Goal: Task Accomplishment & Management: Complete application form

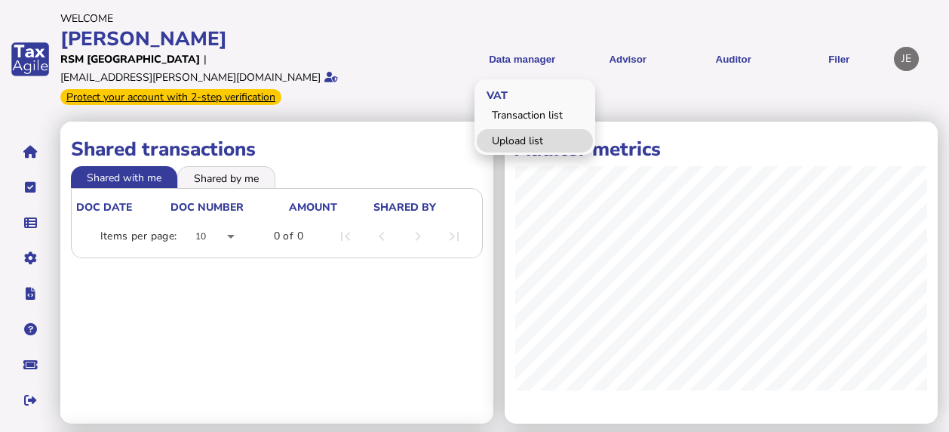
click at [538, 132] on link "Upload list" at bounding box center [535, 140] width 116 height 23
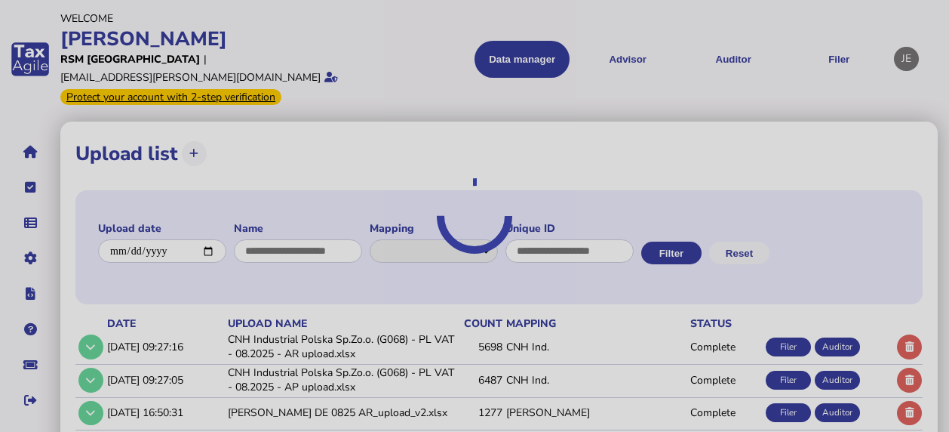
select select "**********"
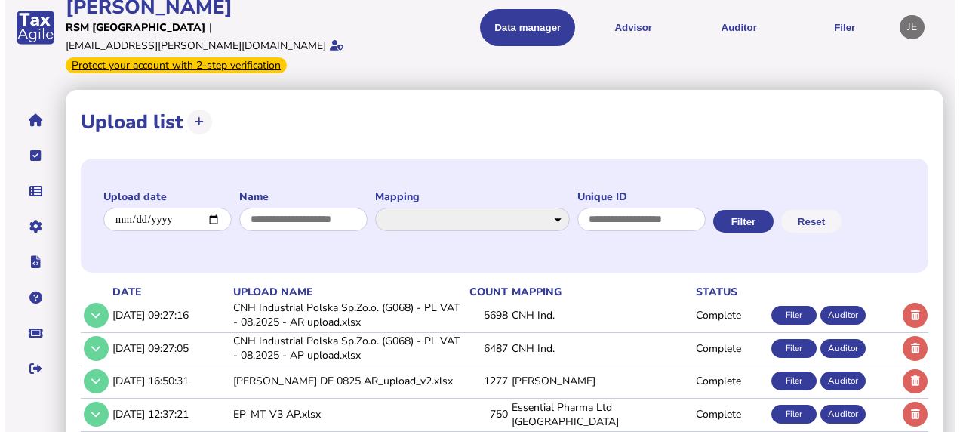
scroll to position [32, 0]
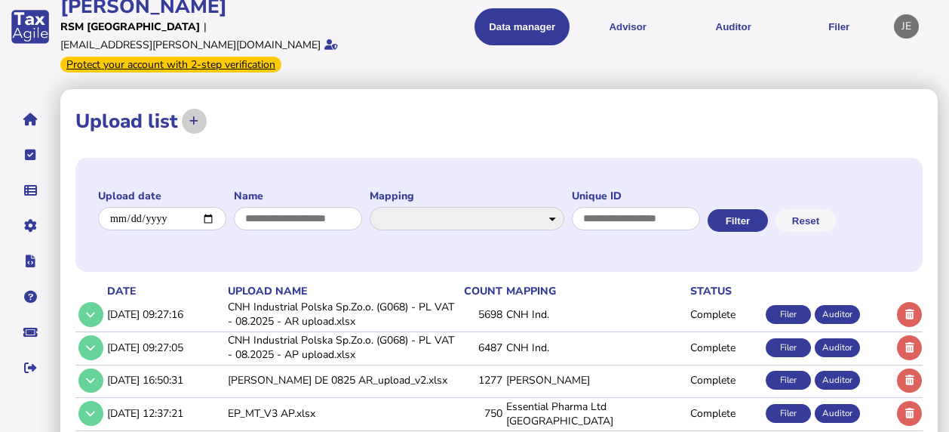
click at [189, 116] on icon at bounding box center [193, 121] width 9 height 10
select select "**********"
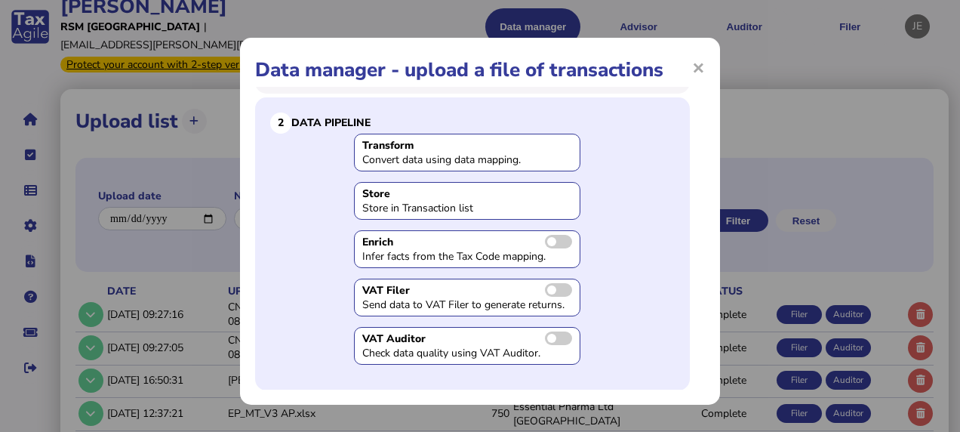
scroll to position [0, 0]
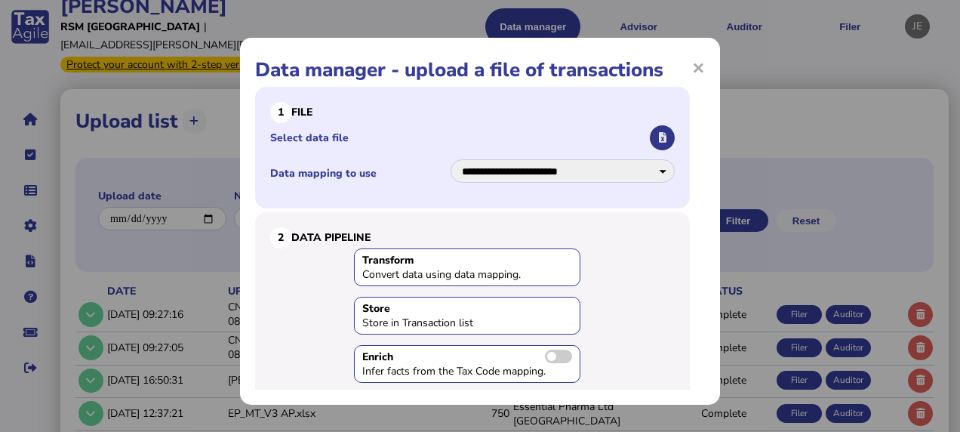
click at [659, 134] on icon "button" at bounding box center [663, 138] width 8 height 10
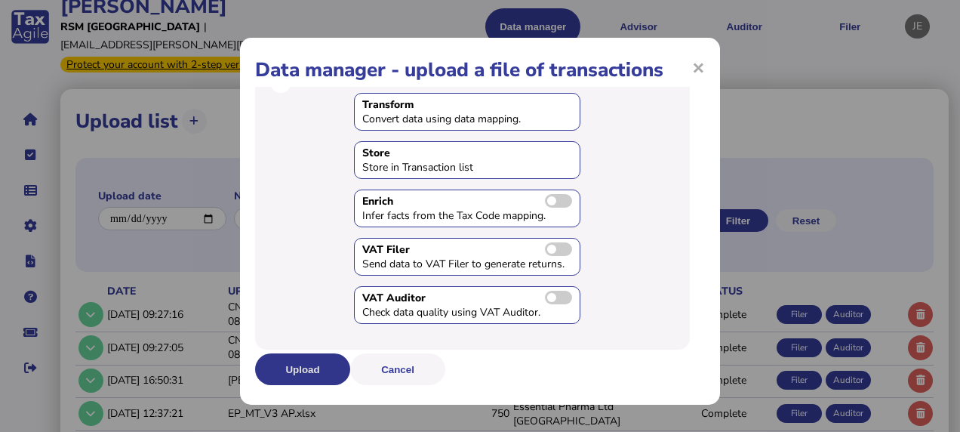
click at [321, 373] on button "Upload" at bounding box center [302, 369] width 95 height 32
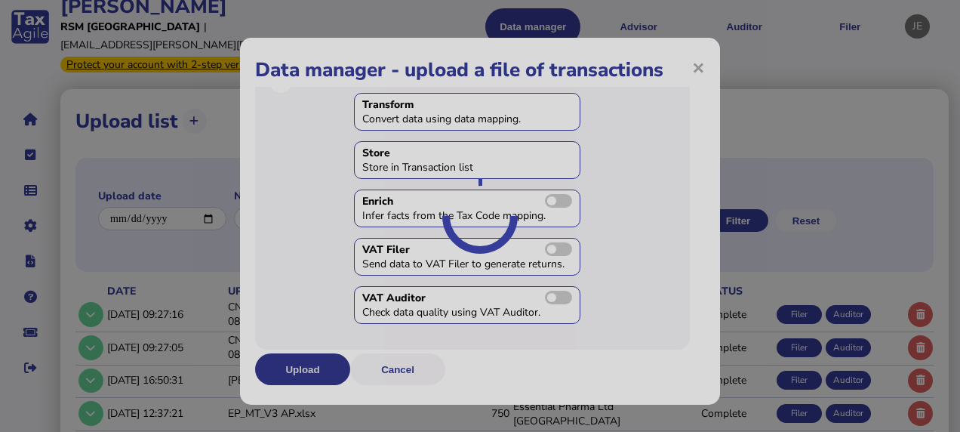
scroll to position [0, 0]
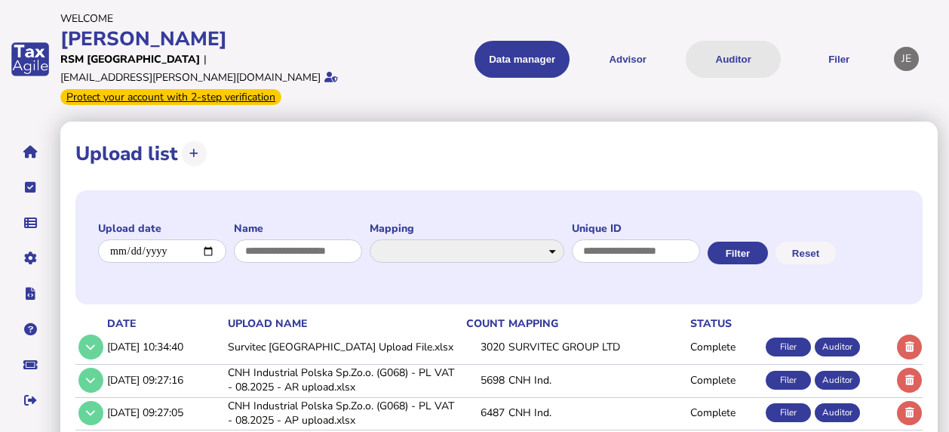
click at [718, 47] on button "Auditor" at bounding box center [733, 59] width 95 height 37
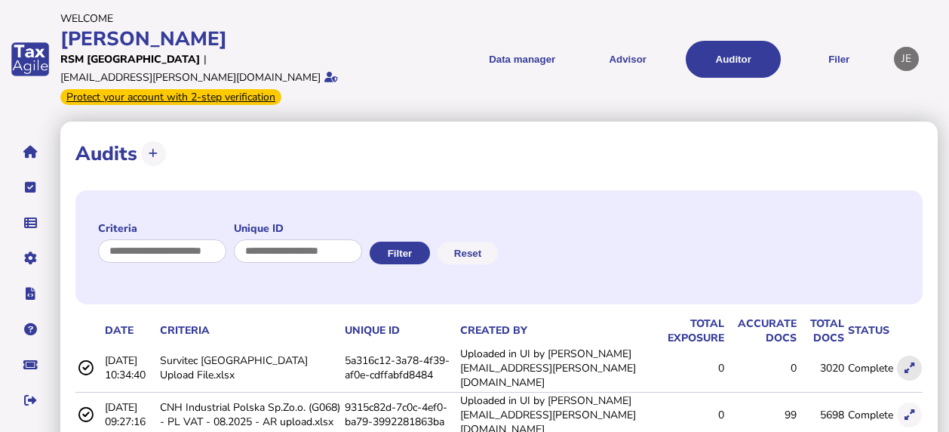
click at [908, 363] on icon at bounding box center [910, 368] width 10 height 10
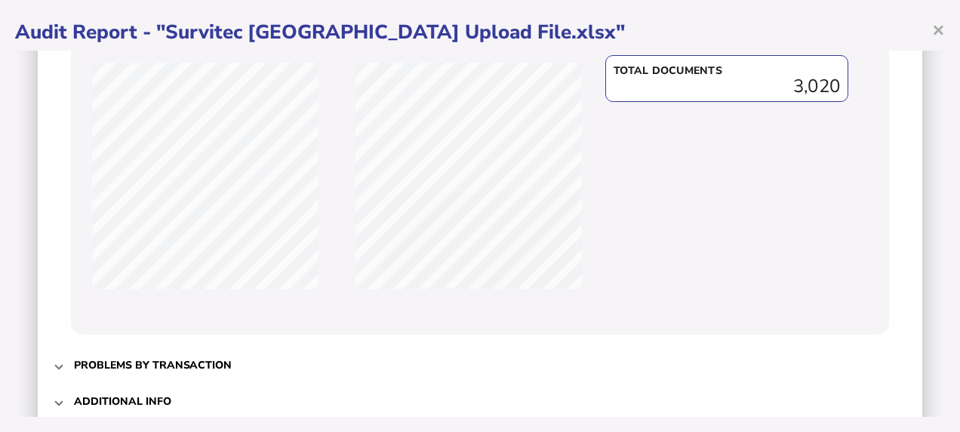
scroll to position [555, 0]
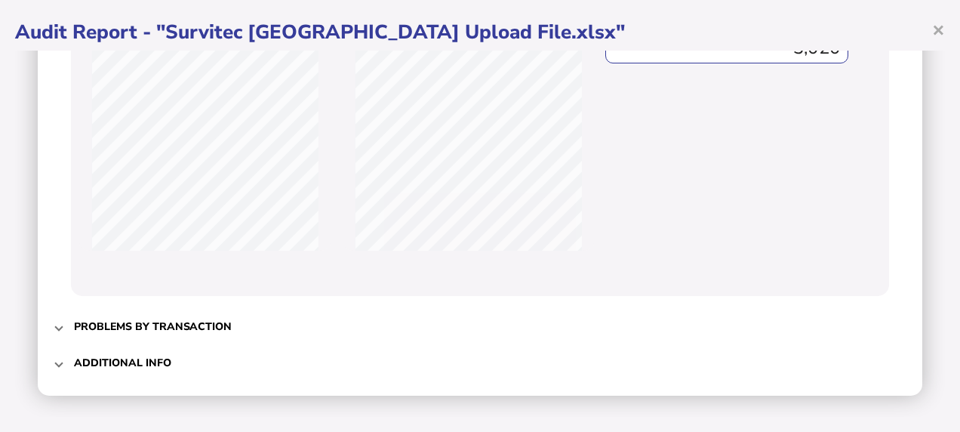
click at [62, 325] on span at bounding box center [59, 326] width 6 height 14
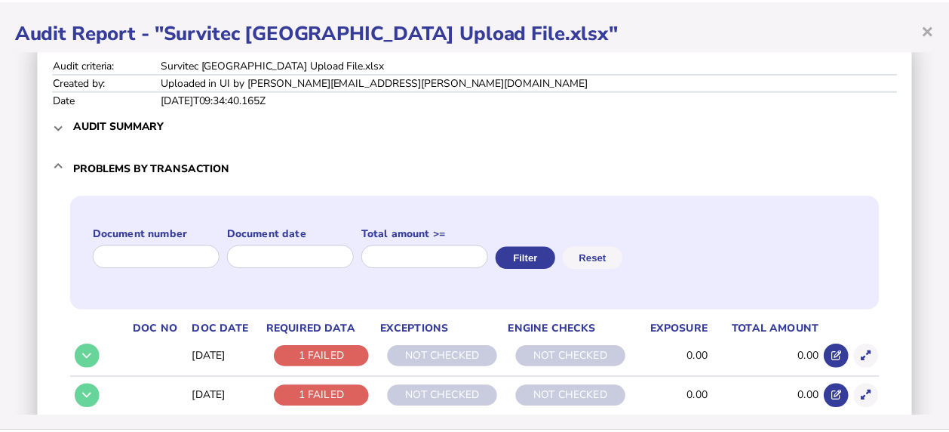
scroll to position [0, 0]
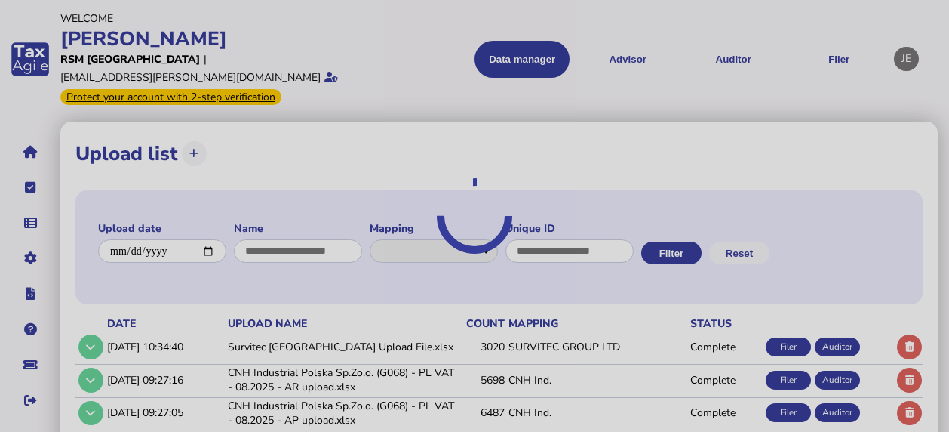
select select "**********"
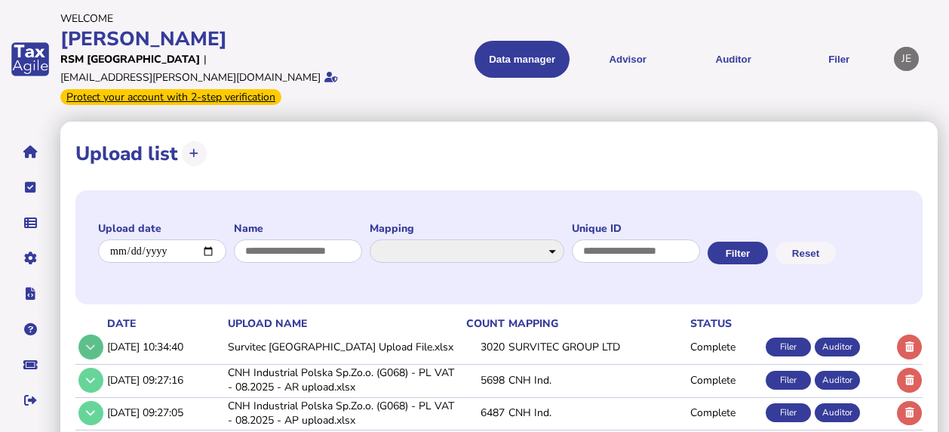
click at [89, 352] on icon at bounding box center [90, 347] width 9 height 10
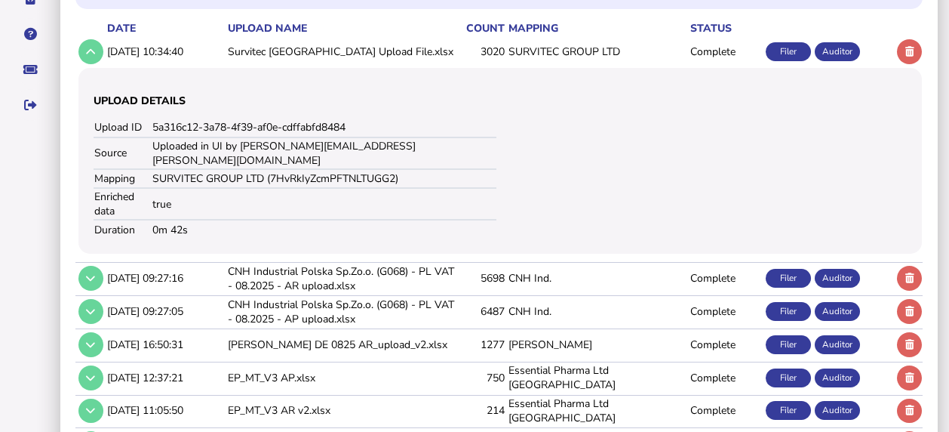
scroll to position [296, 0]
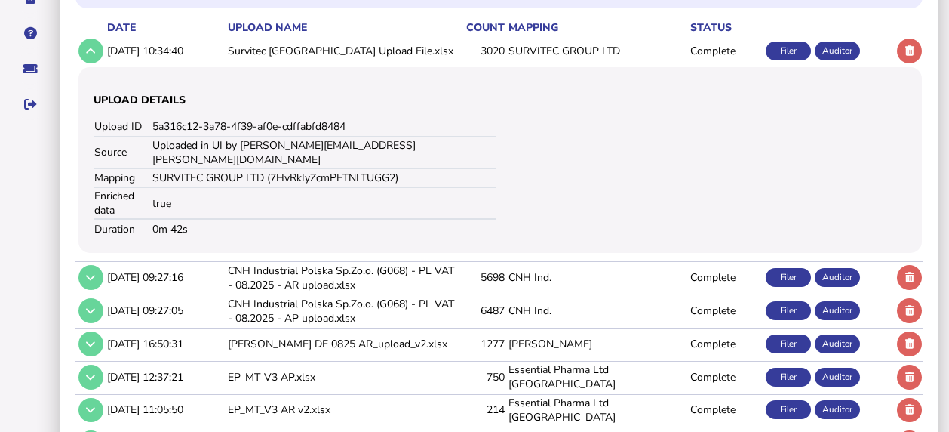
click at [839, 60] on div "Auditor" at bounding box center [837, 50] width 45 height 19
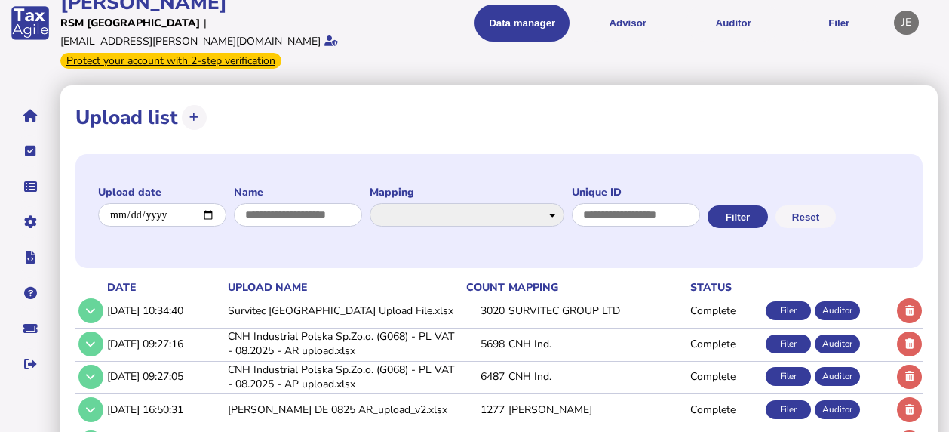
scroll to position [0, 0]
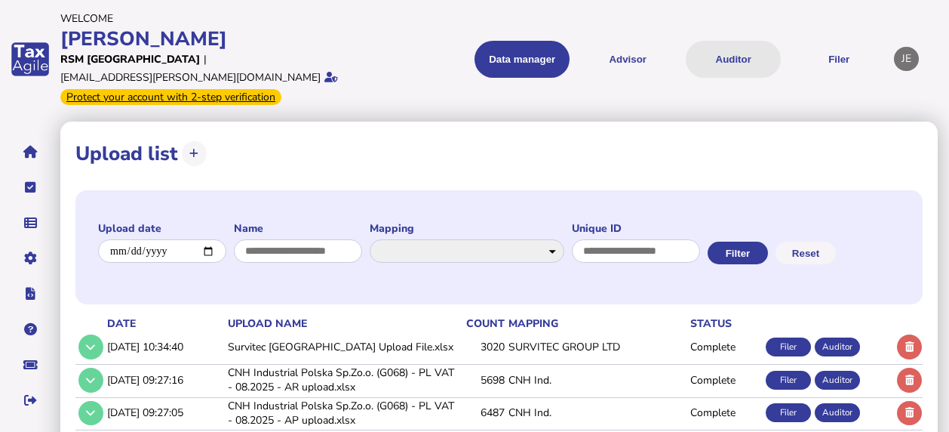
click at [728, 44] on button "Auditor" at bounding box center [733, 59] width 95 height 37
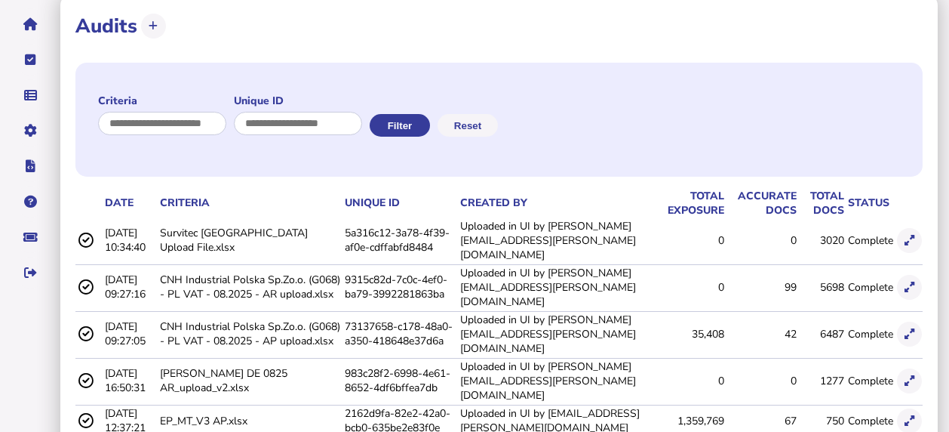
scroll to position [128, 0]
click at [231, 217] on td "Survitec [GEOGRAPHIC_DATA] Upload File.xlsx" at bounding box center [249, 239] width 185 height 45
click at [786, 217] on td "0" at bounding box center [761, 239] width 72 height 45
click at [81, 232] on icon at bounding box center [84, 239] width 17 height 15
click at [139, 217] on td "[DATE] 10:34:40" at bounding box center [129, 239] width 55 height 45
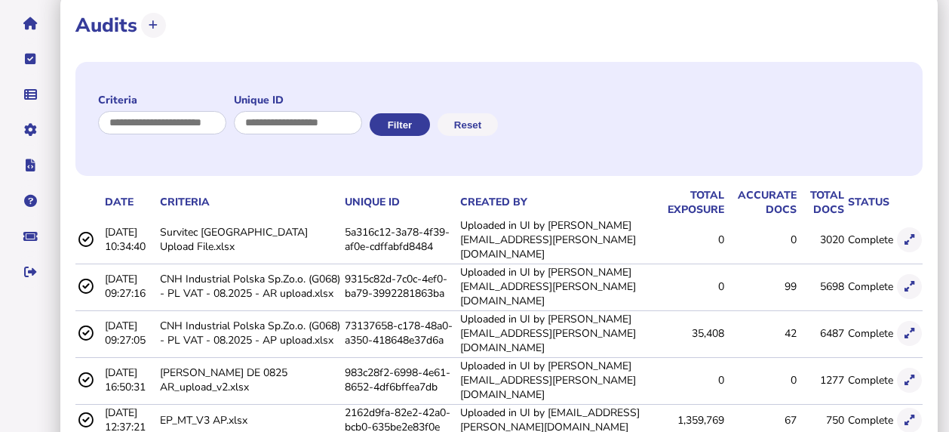
click at [205, 217] on td "Survitec [GEOGRAPHIC_DATA] Upload File.xlsx" at bounding box center [249, 239] width 185 height 45
click at [389, 217] on td "5a316c12-3a78-4f39-af0e-cdffabfd8484" at bounding box center [399, 239] width 115 height 45
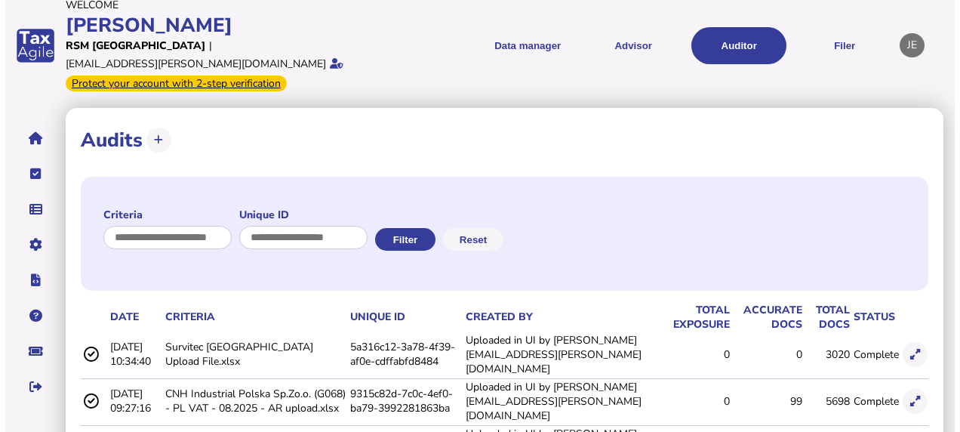
scroll to position [5, 0]
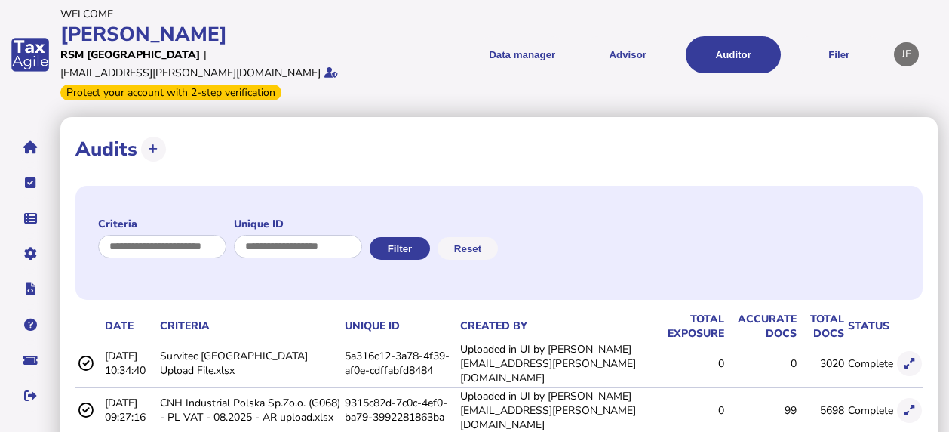
click at [872, 341] on td "Complete" at bounding box center [869, 363] width 49 height 45
click at [916, 351] on button at bounding box center [909, 363] width 25 height 25
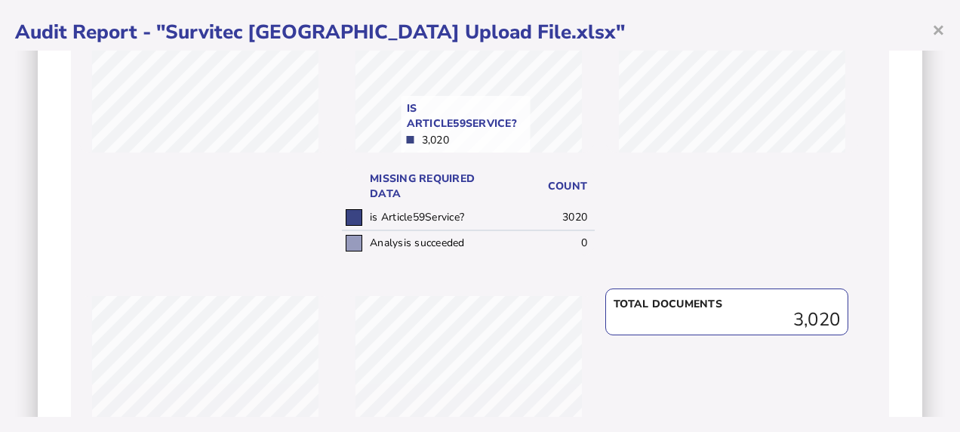
scroll to position [287, 0]
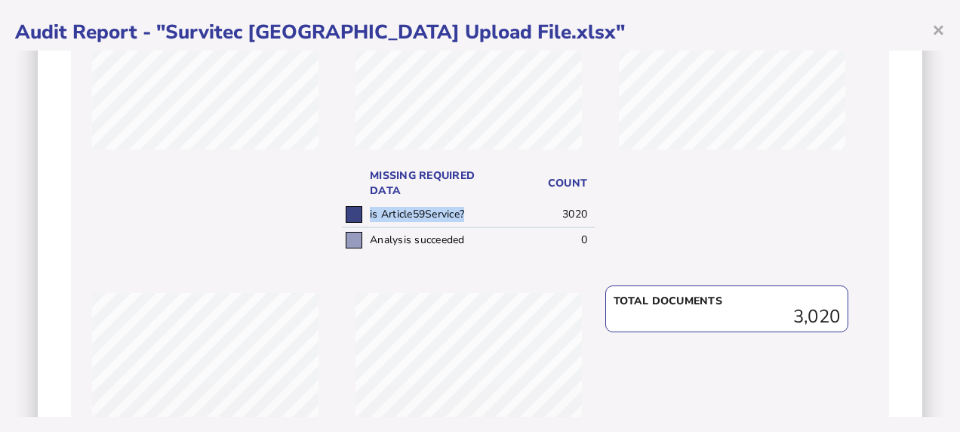
drag, startPoint x: 465, startPoint y: 214, endPoint x: 364, endPoint y: 221, distance: 101.3
click at [366, 221] on td "is Article59Service?" at bounding box center [437, 214] width 142 height 25
copy td "is Article59Service?"
click at [370, 424] on div "× Audit Report - "Survitec Netherlands_NL_0825 Upload File.xlsx" Audit criteria…" at bounding box center [480, 216] width 960 height 432
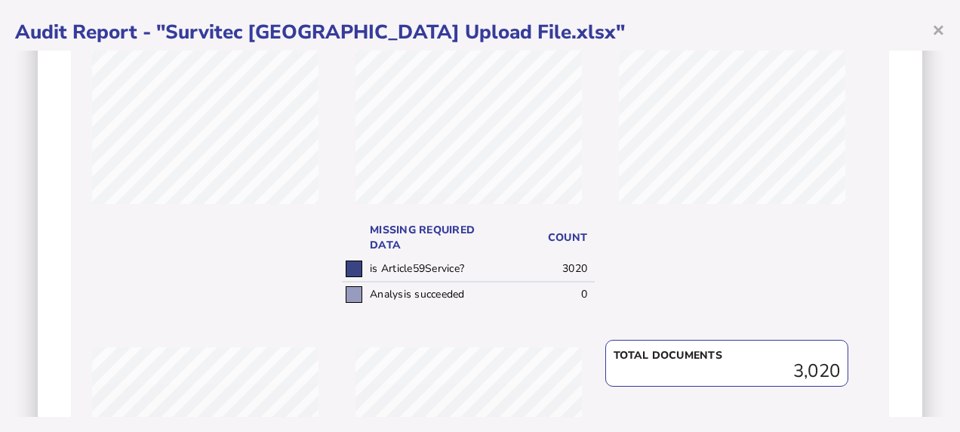
scroll to position [234, 0]
drag, startPoint x: 460, startPoint y: 267, endPoint x: 364, endPoint y: 273, distance: 96.8
click at [366, 273] on td "is Article59Service?" at bounding box center [437, 267] width 142 height 25
copy td "is Article59Service?"
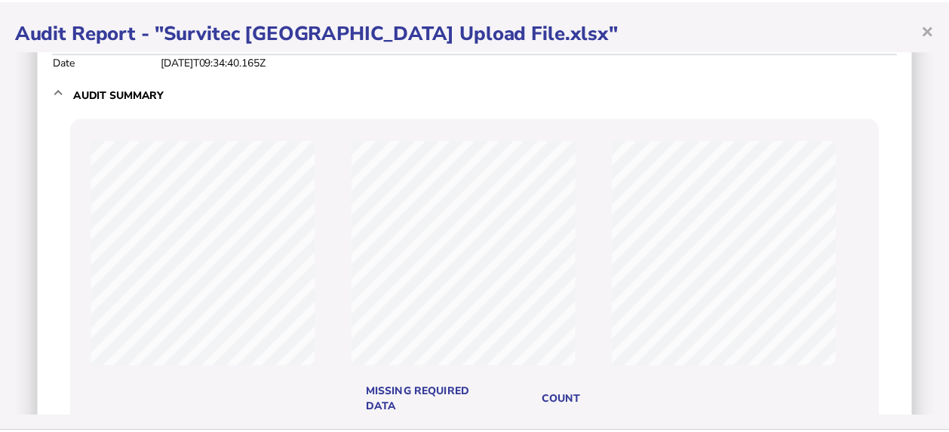
scroll to position [0, 0]
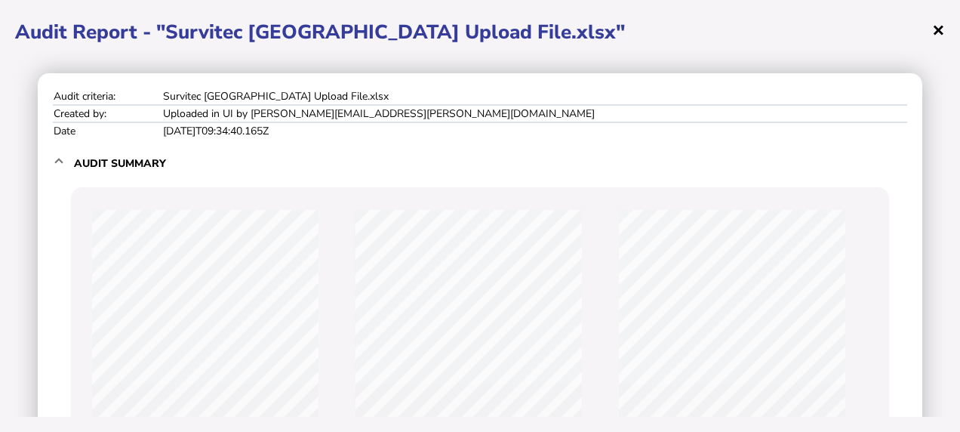
click at [935, 27] on span "×" at bounding box center [938, 29] width 13 height 29
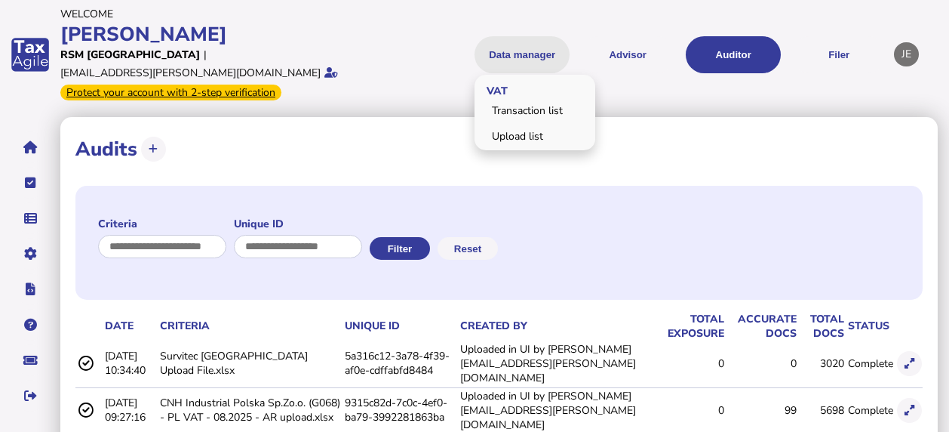
click at [525, 36] on button "Data manager" at bounding box center [522, 54] width 95 height 37
click at [512, 124] on link "Upload list" at bounding box center [535, 135] width 116 height 23
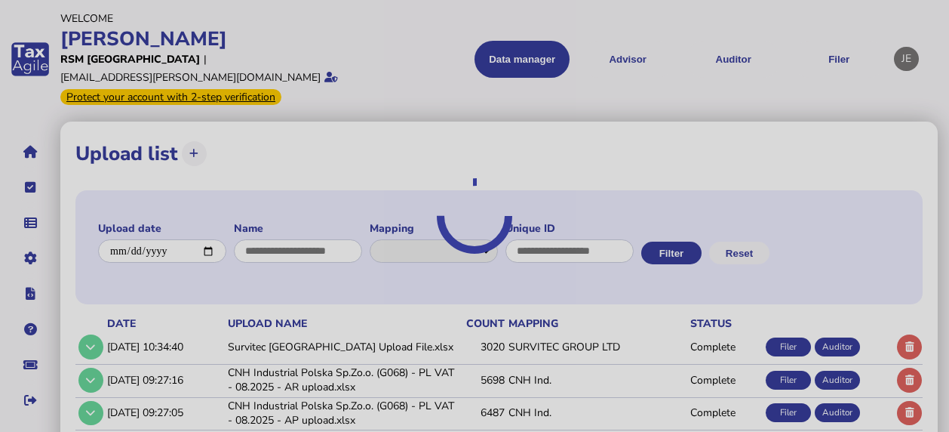
select select "**********"
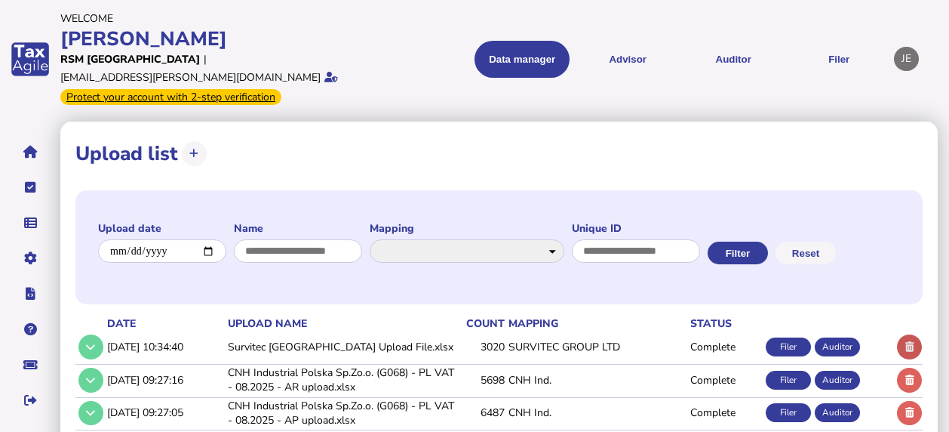
click at [914, 359] on button at bounding box center [909, 346] width 25 height 25
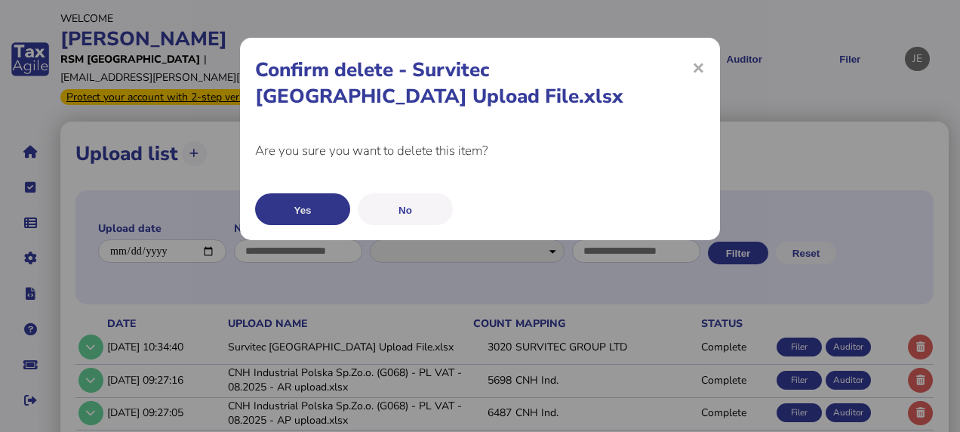
click at [310, 213] on button "Yes" at bounding box center [302, 209] width 95 height 32
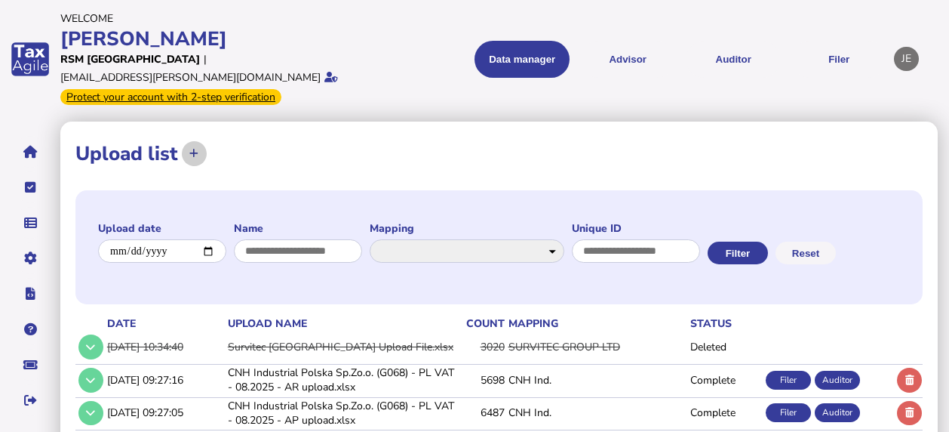
click at [195, 149] on icon at bounding box center [193, 154] width 9 height 10
select select "**********"
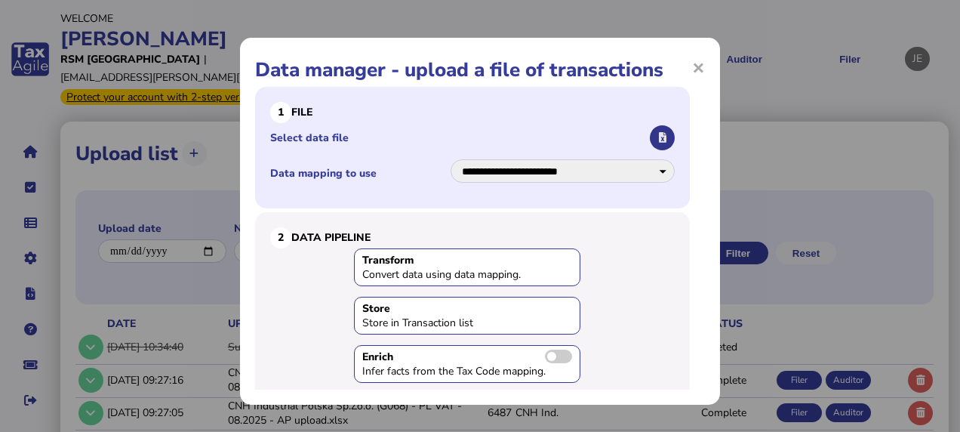
click at [659, 138] on icon "button" at bounding box center [663, 138] width 8 height 10
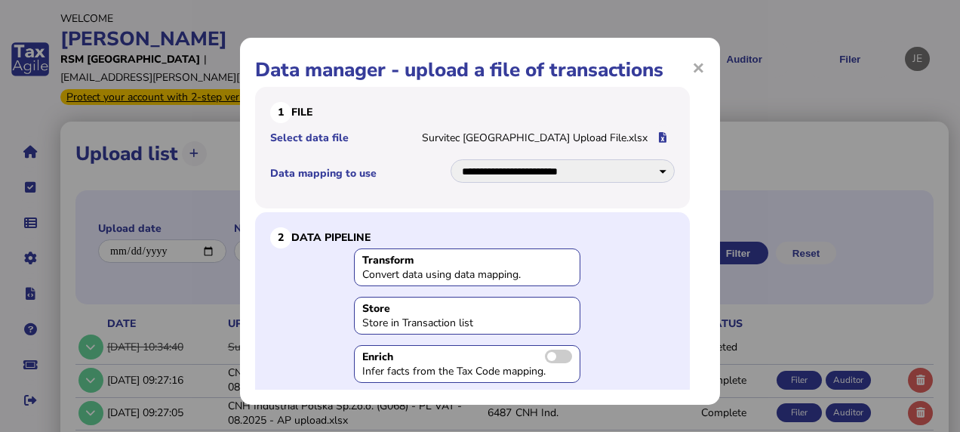
scroll to position [166, 0]
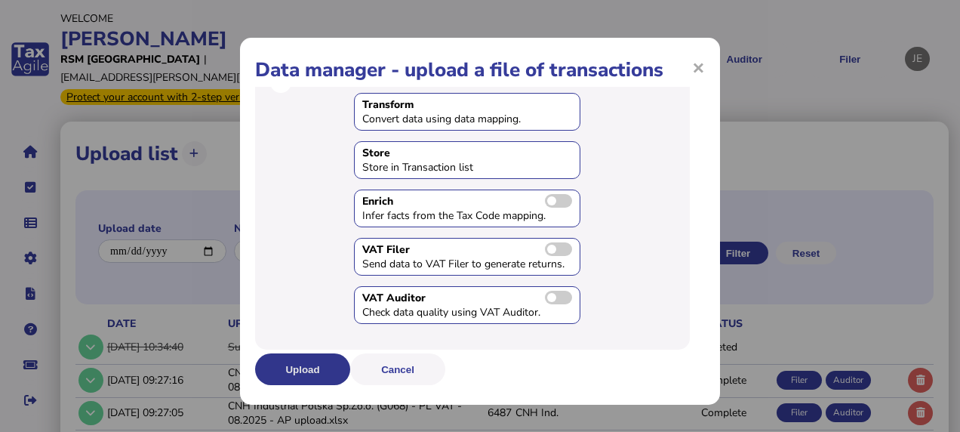
click at [276, 373] on button "Upload" at bounding box center [302, 369] width 95 height 32
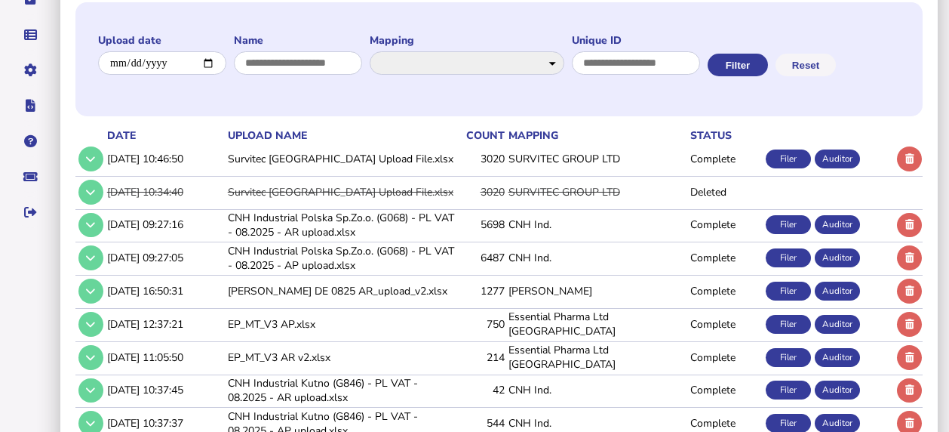
scroll to position [214, 0]
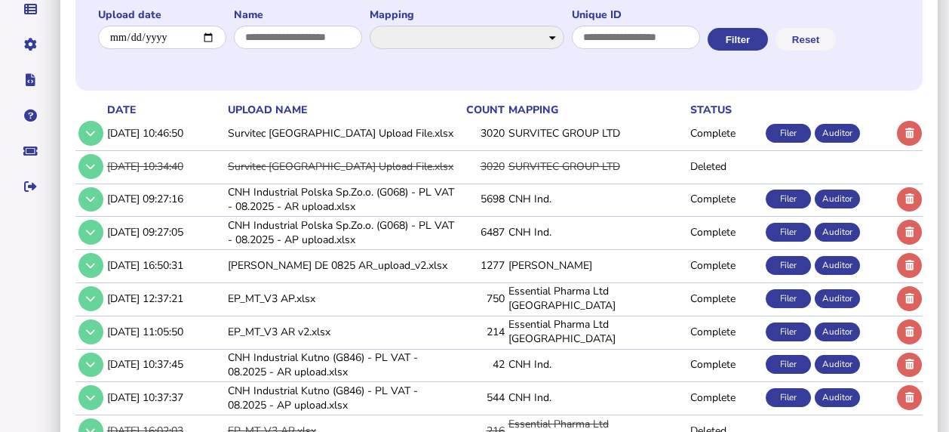
click at [241, 149] on td "Survitec [GEOGRAPHIC_DATA] Upload File.xlsx" at bounding box center [342, 133] width 235 height 31
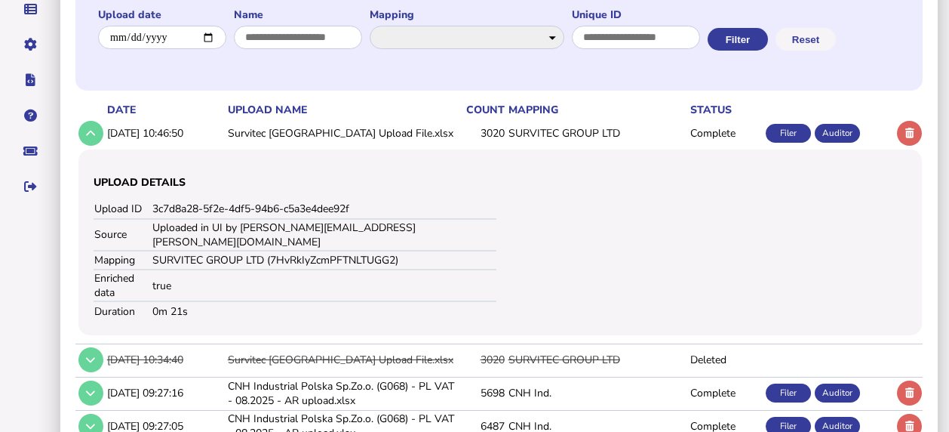
scroll to position [0, 0]
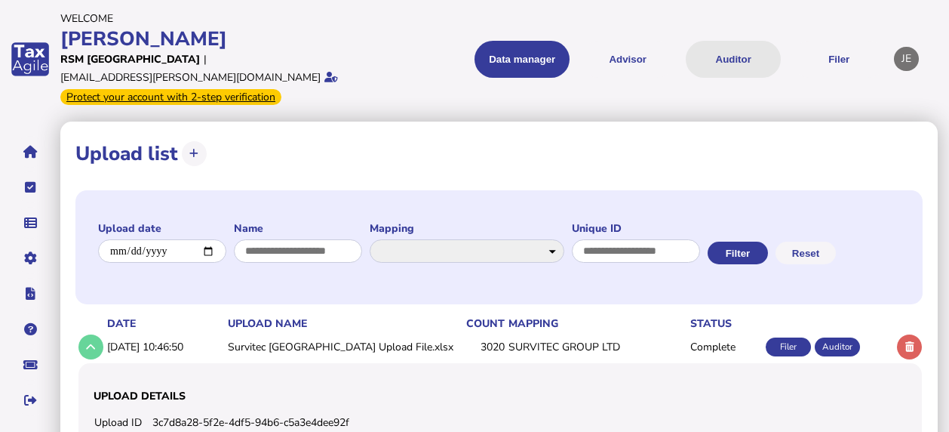
click at [737, 41] on button "Auditor" at bounding box center [733, 59] width 95 height 37
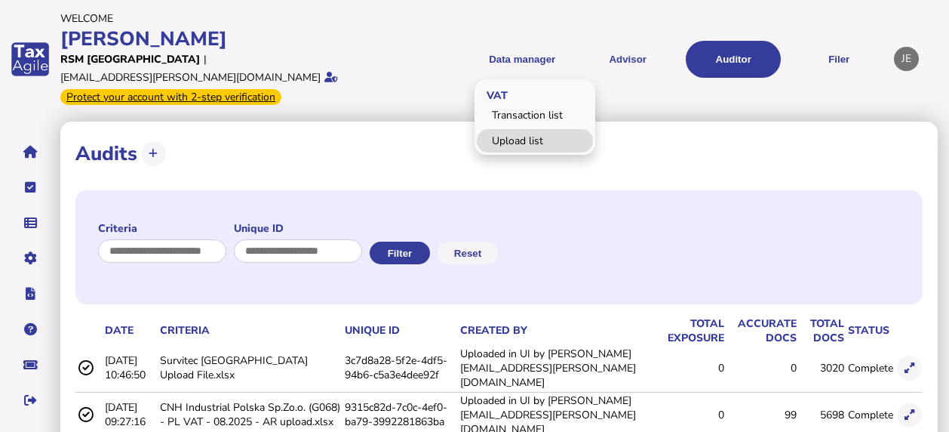
click at [531, 130] on link "Upload list" at bounding box center [535, 140] width 116 height 23
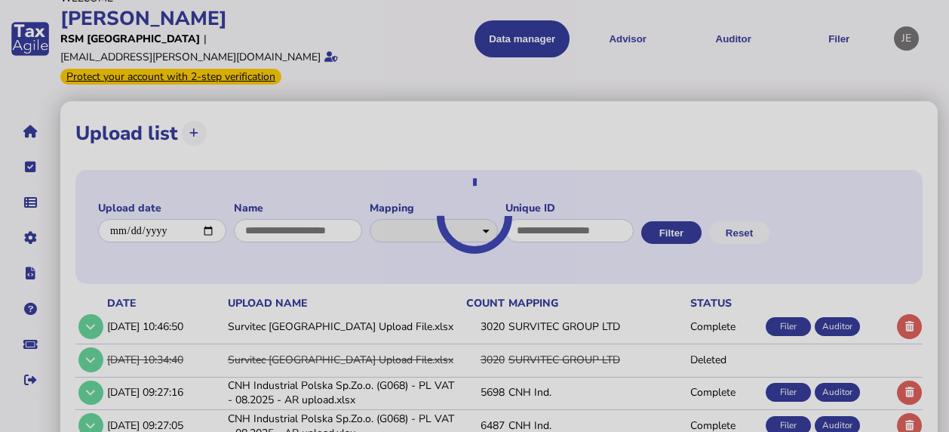
select select "**********"
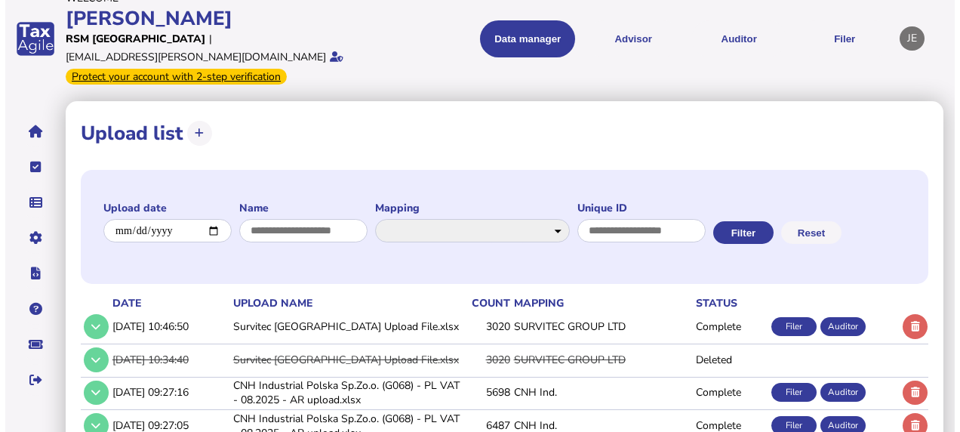
scroll to position [53, 0]
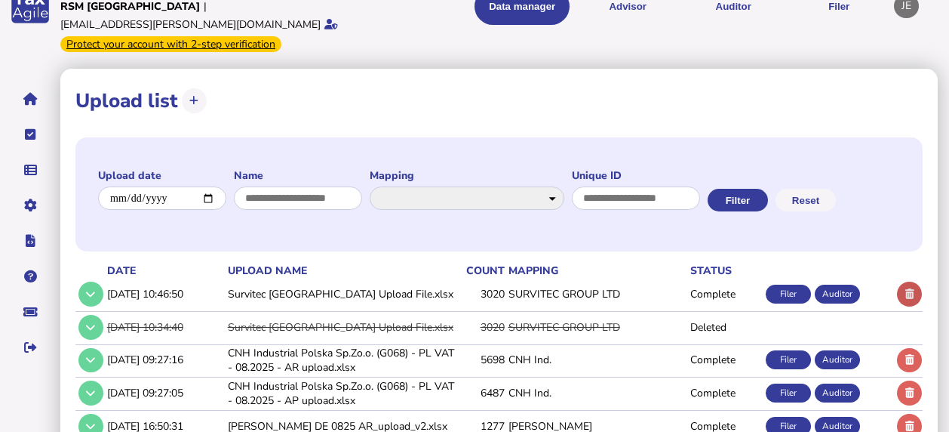
click at [905, 299] on icon at bounding box center [909, 294] width 9 height 10
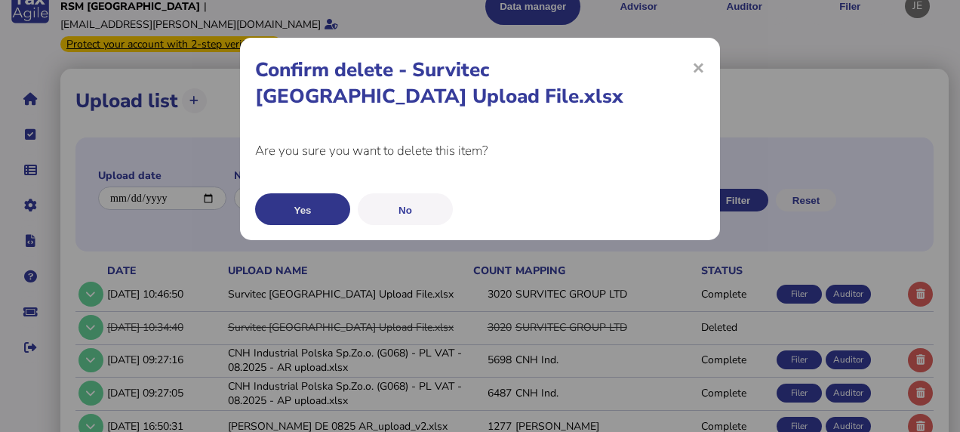
click at [287, 207] on button "Yes" at bounding box center [302, 209] width 95 height 32
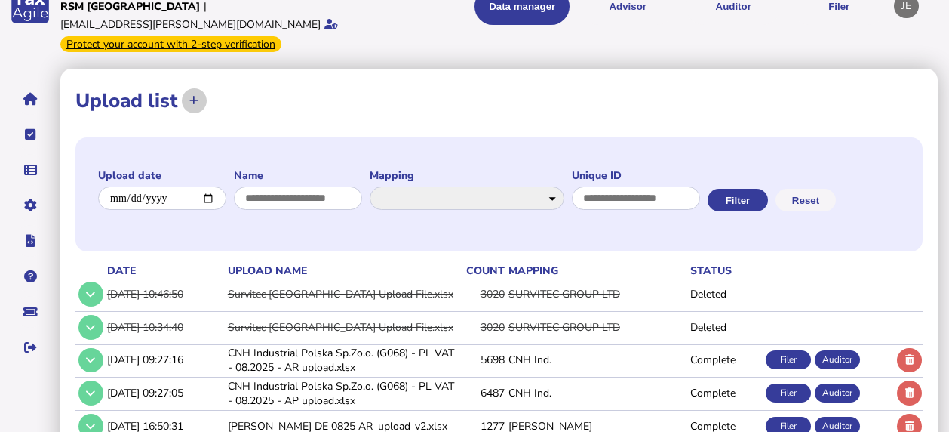
click at [193, 96] on icon at bounding box center [193, 101] width 9 height 10
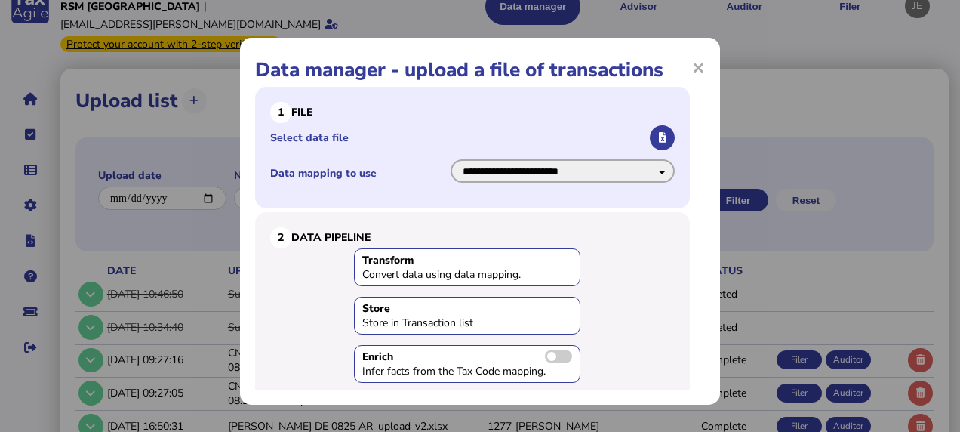
click at [638, 168] on select "**********" at bounding box center [562, 170] width 224 height 23
click at [642, 168] on select "**********" at bounding box center [562, 170] width 224 height 23
click at [450, 159] on select "**********" at bounding box center [562, 170] width 224 height 23
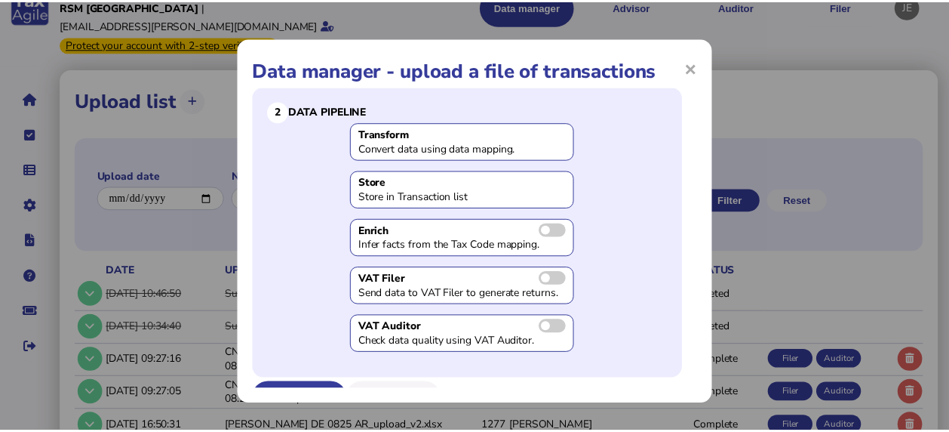
scroll to position [149, 0]
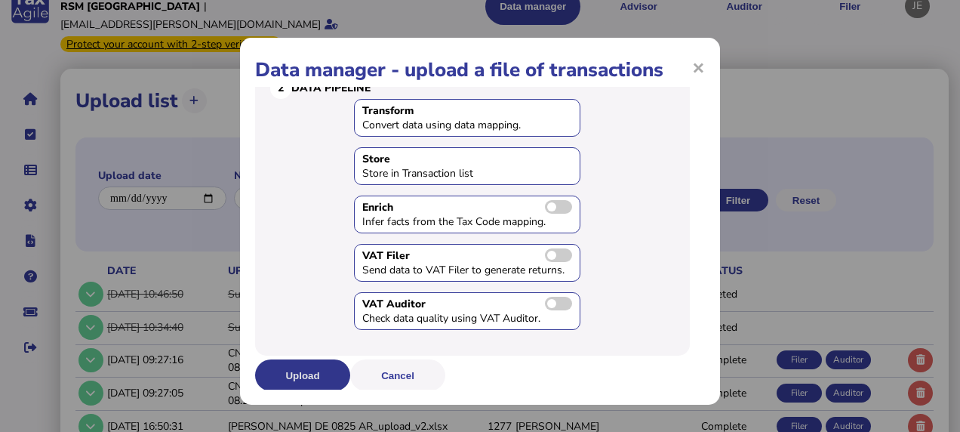
click at [311, 362] on button "Upload" at bounding box center [302, 375] width 95 height 32
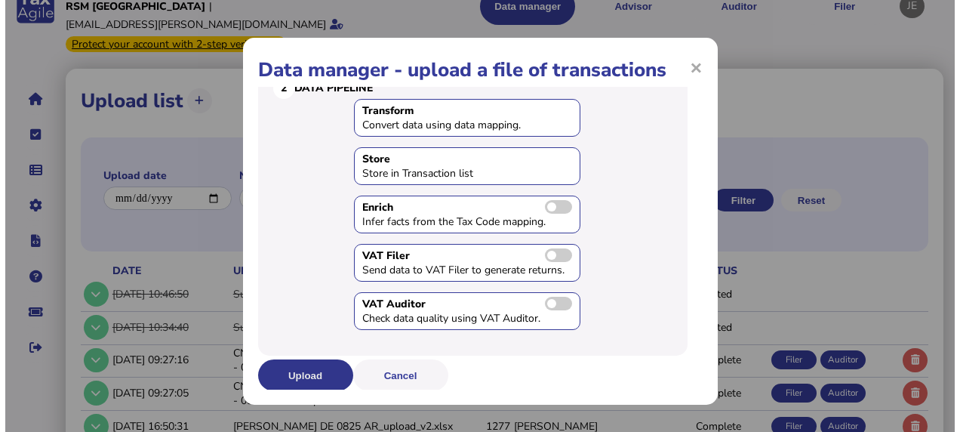
scroll to position [0, 0]
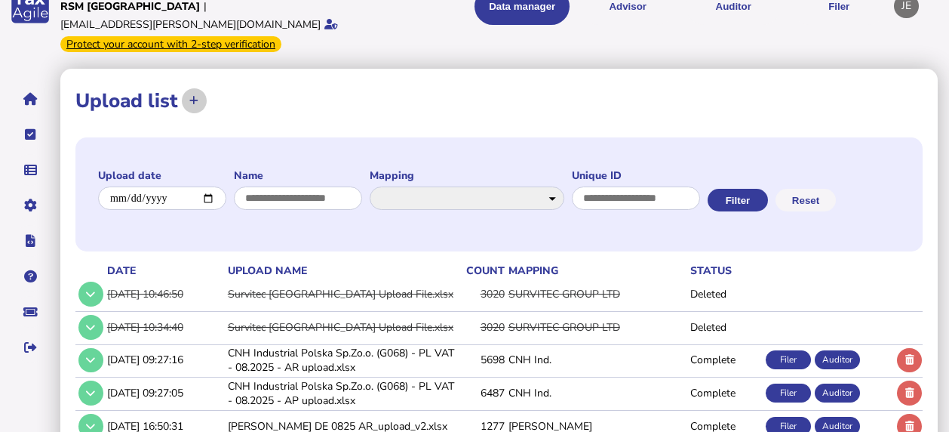
click at [183, 88] on button at bounding box center [194, 100] width 25 height 25
select select "**********"
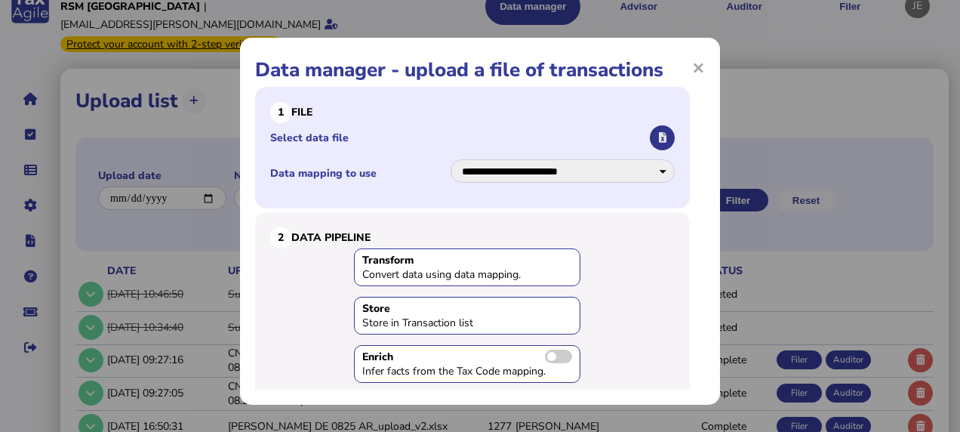
click at [650, 130] on button "button" at bounding box center [662, 137] width 25 height 25
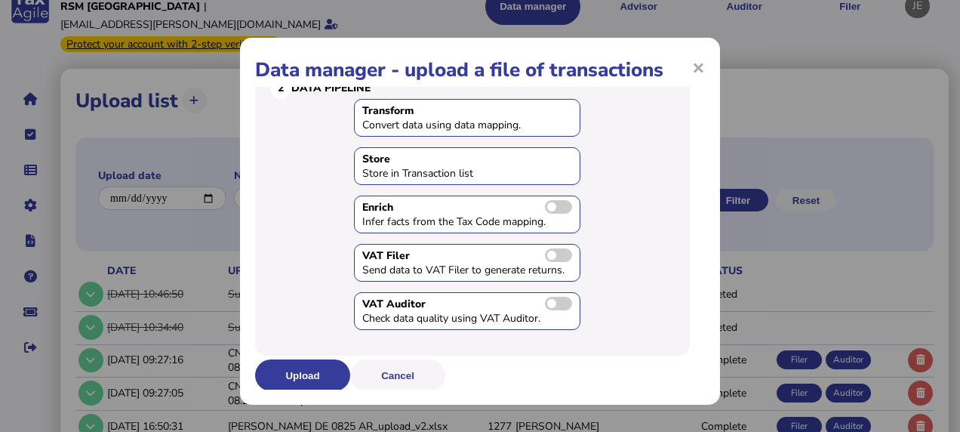
scroll to position [166, 0]
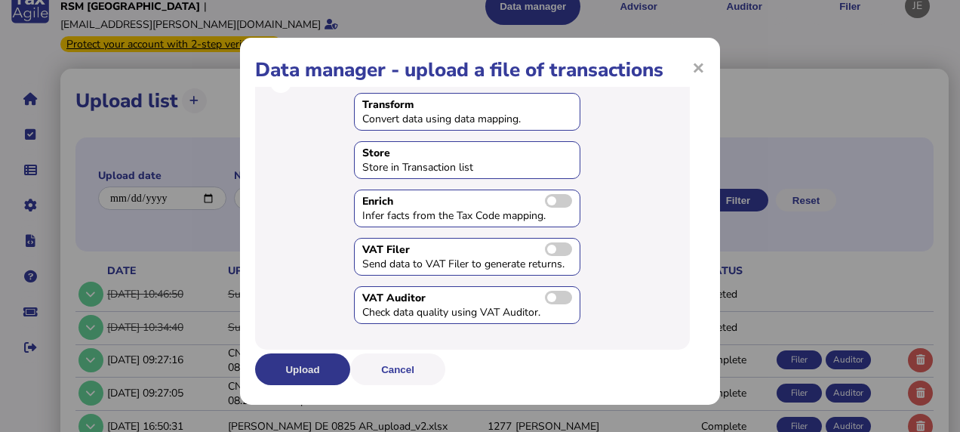
click at [314, 364] on button "Upload" at bounding box center [302, 369] width 95 height 32
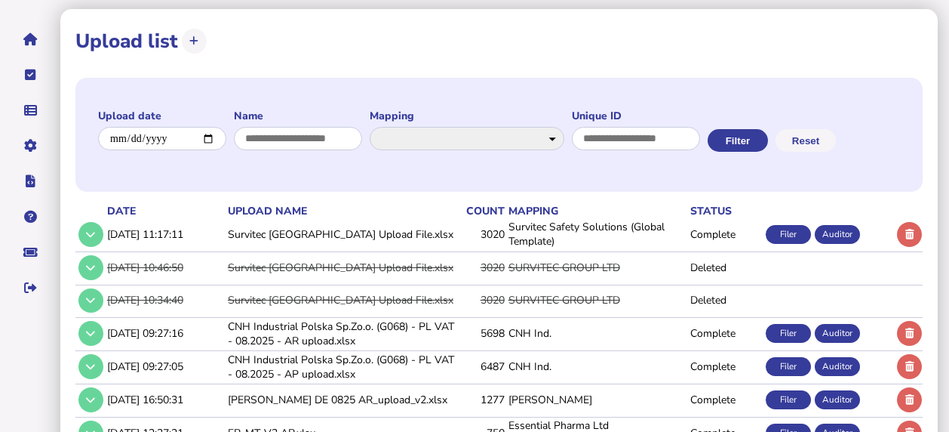
scroll to position [0, 0]
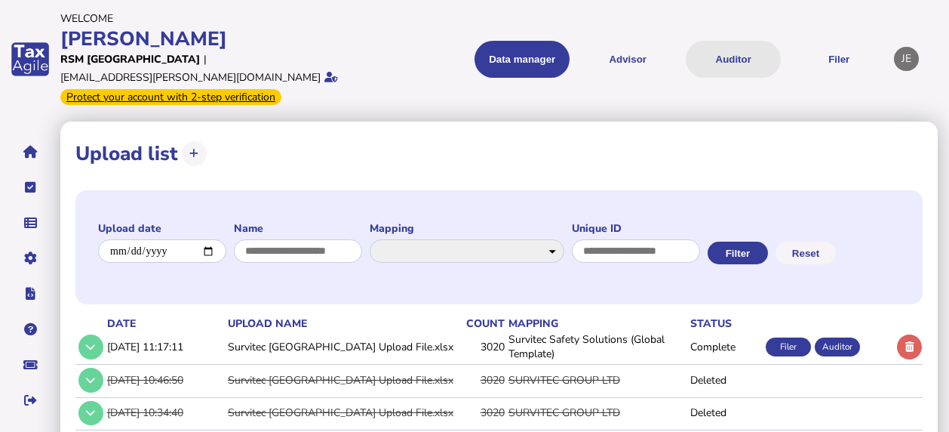
click at [733, 47] on button "Auditor" at bounding box center [733, 59] width 95 height 37
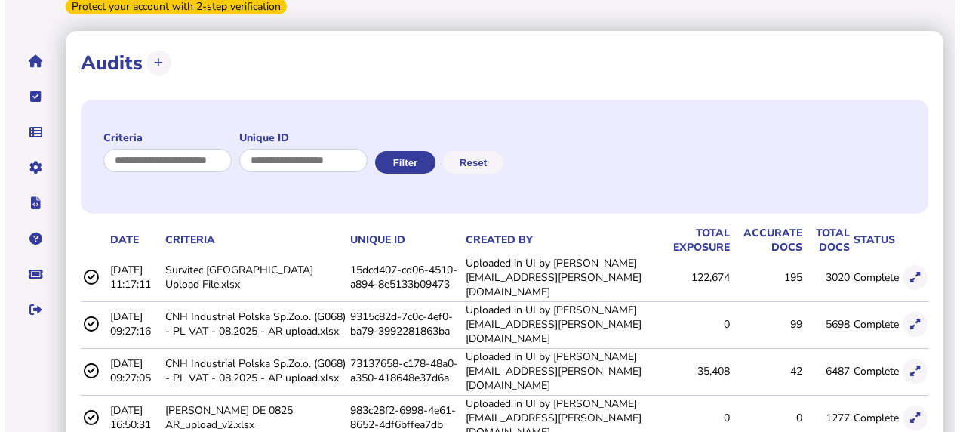
scroll to position [92, 0]
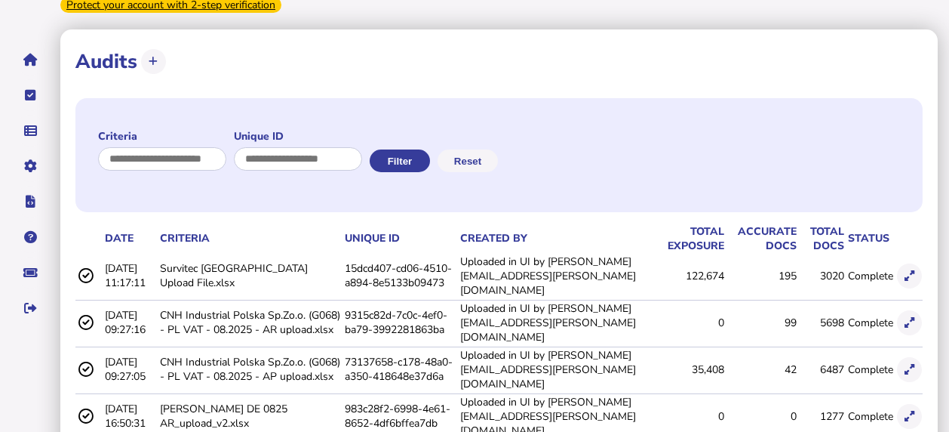
click at [201, 255] on td "Survitec [GEOGRAPHIC_DATA] Upload File.xlsx" at bounding box center [249, 276] width 185 height 45
click at [907, 271] on icon at bounding box center [910, 276] width 10 height 10
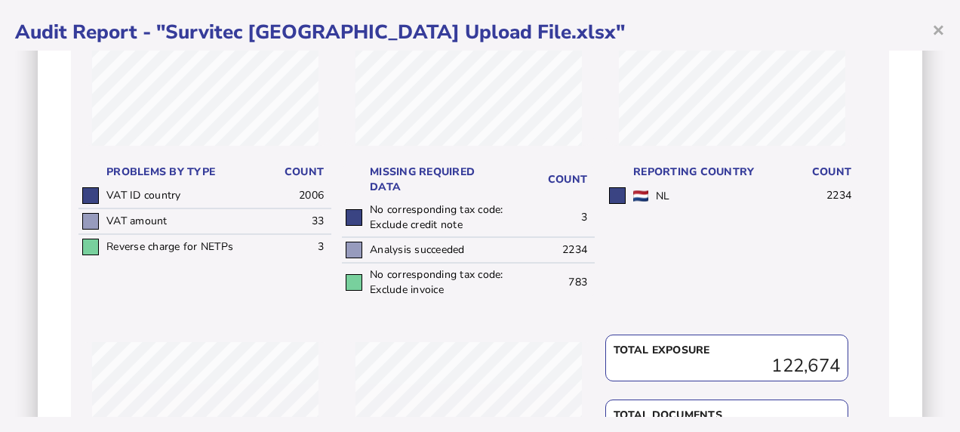
scroll to position [254, 0]
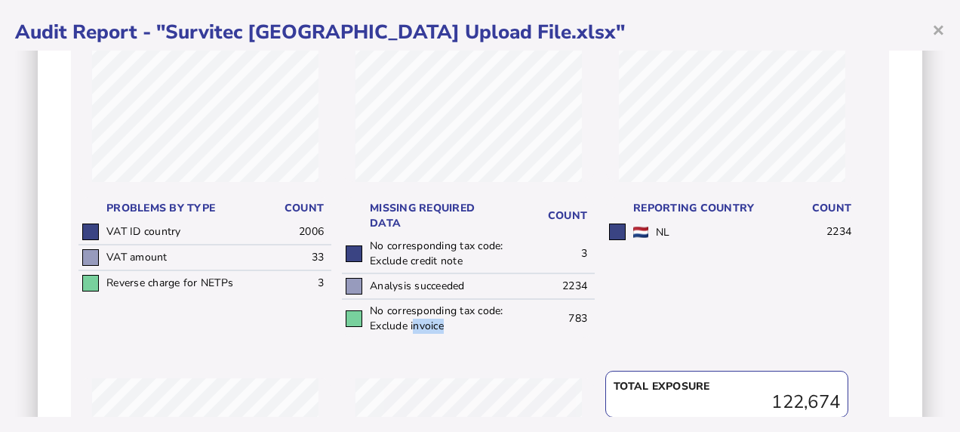
drag, startPoint x: 485, startPoint y: 329, endPoint x: 436, endPoint y: 321, distance: 49.6
click at [436, 321] on td "No corresponding tax code: Exclude invoice" at bounding box center [437, 318] width 142 height 38
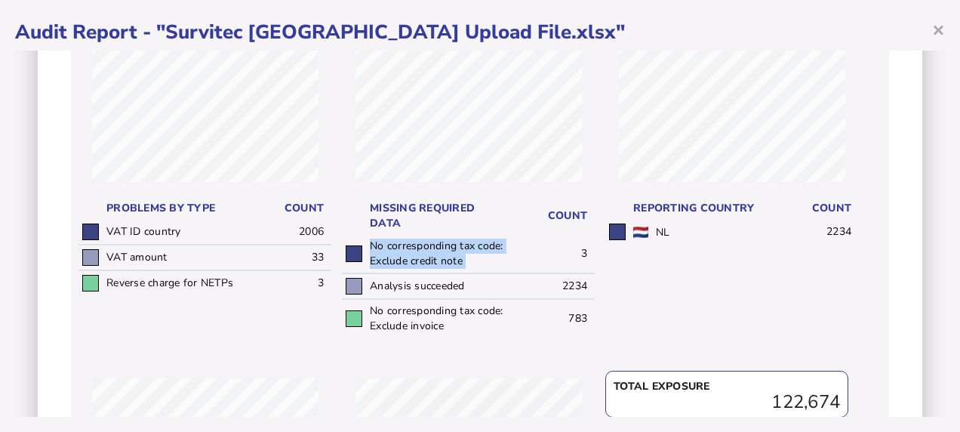
drag, startPoint x: 436, startPoint y: 321, endPoint x: 518, endPoint y: 255, distance: 105.1
click at [518, 255] on tr "No corresponding tax code: Exclude credit note 3" at bounding box center [468, 254] width 253 height 38
copy tr "No corresponding tax code: Exclude credit note"
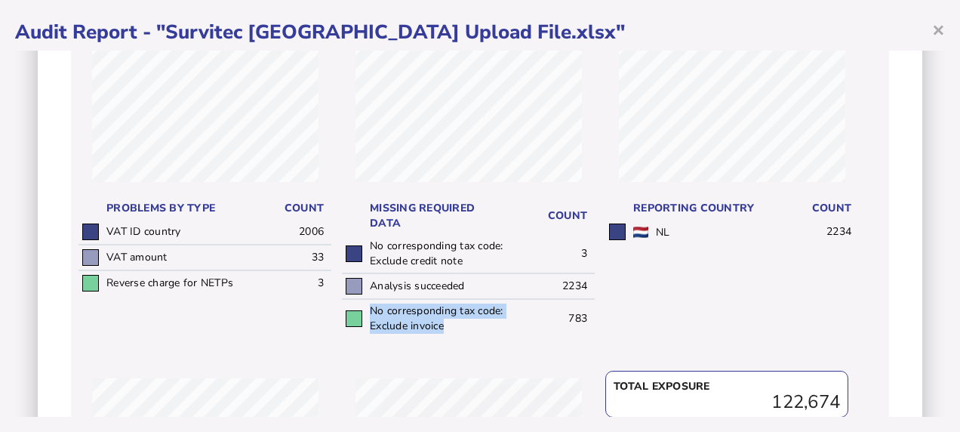
drag, startPoint x: 483, startPoint y: 319, endPoint x: 367, endPoint y: 309, distance: 116.7
click at [367, 309] on td "No corresponding tax code: Exclude invoice" at bounding box center [437, 318] width 142 height 38
copy td "No corresponding tax code: Exclude invoice"
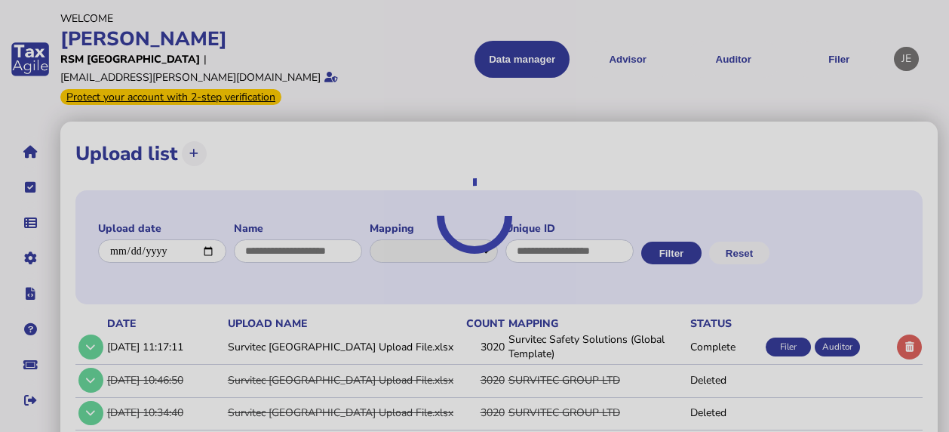
select select "**********"
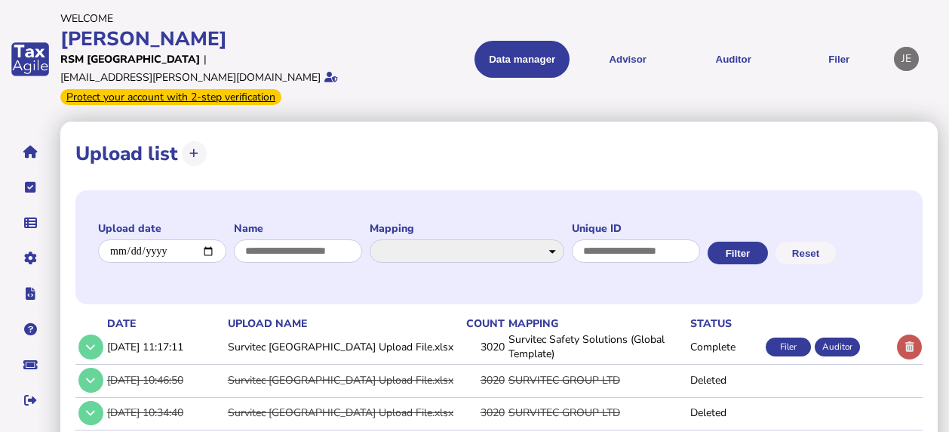
click at [911, 352] on icon at bounding box center [909, 347] width 9 height 10
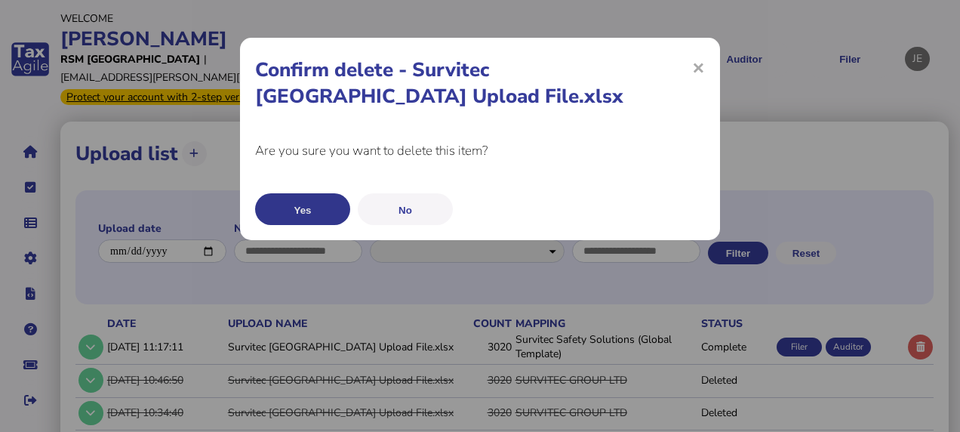
click at [321, 211] on button "Yes" at bounding box center [302, 209] width 95 height 32
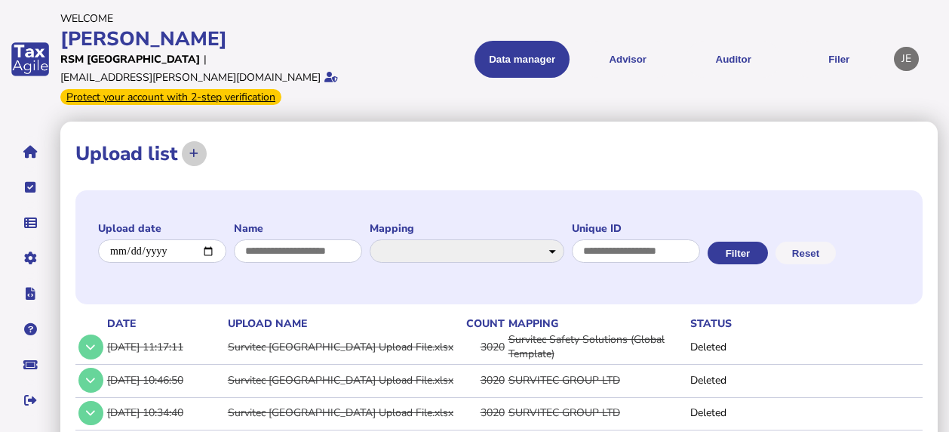
click at [192, 149] on icon at bounding box center [193, 154] width 9 height 10
select select "**********"
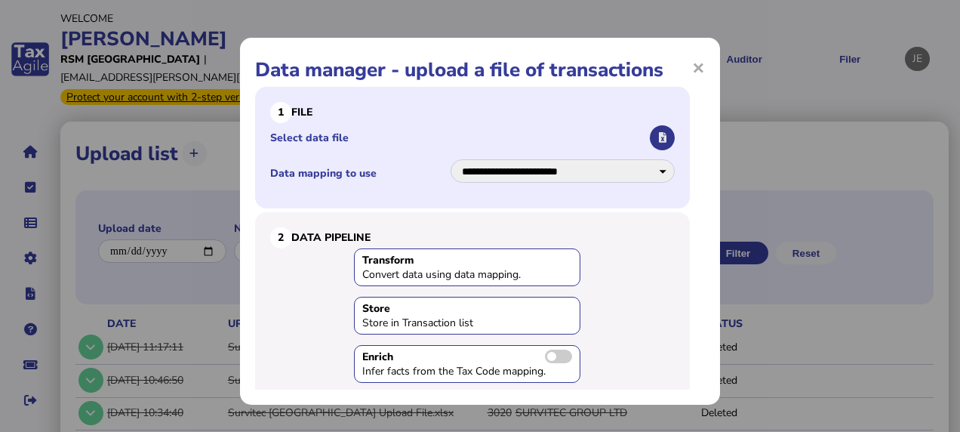
click at [650, 139] on button "button" at bounding box center [662, 137] width 25 height 25
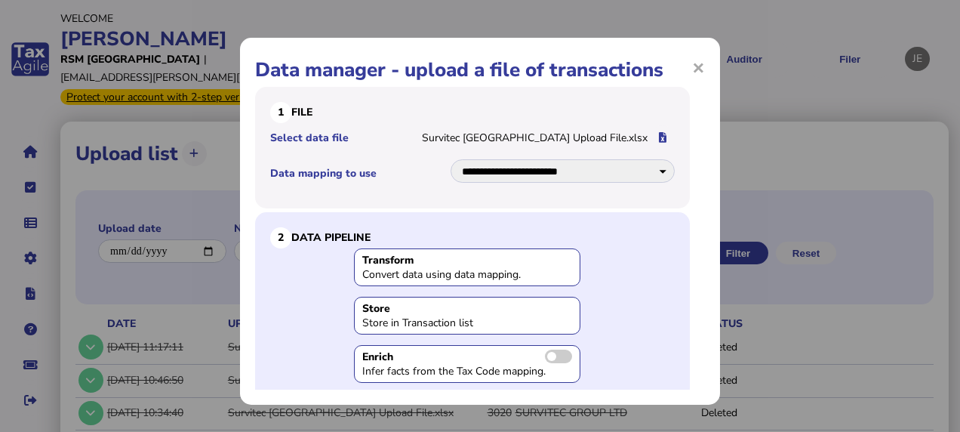
scroll to position [166, 0]
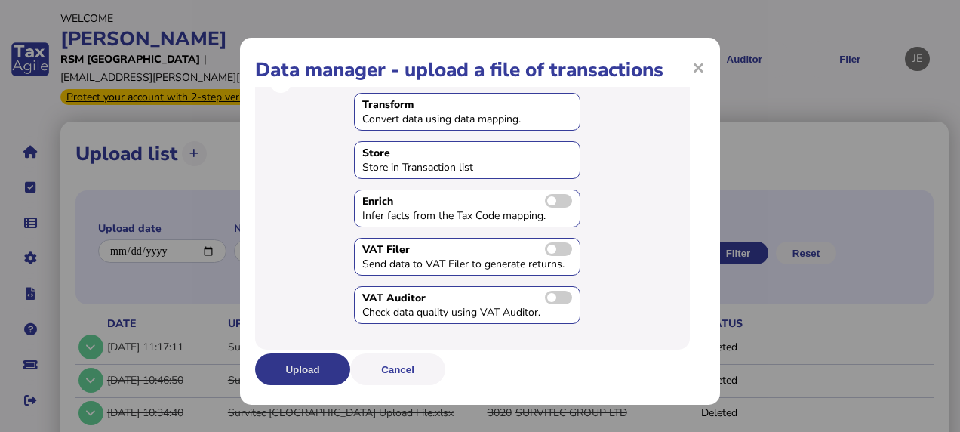
click at [298, 377] on button "Upload" at bounding box center [302, 369] width 95 height 32
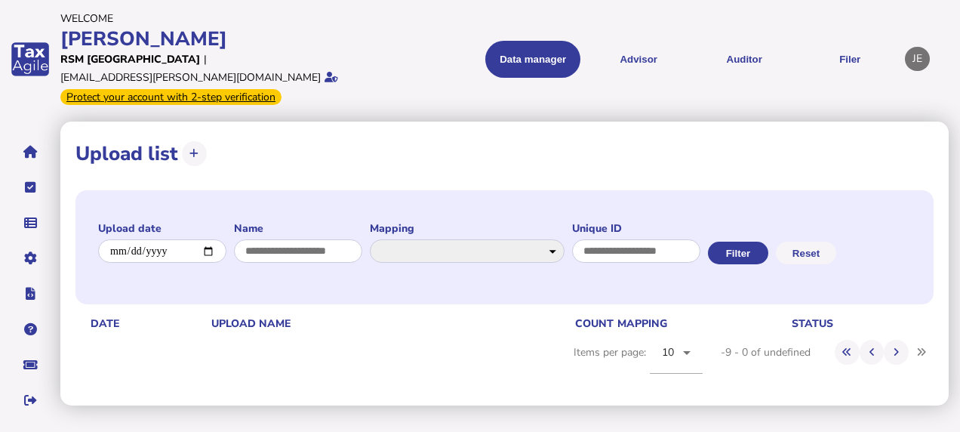
scroll to position [0, 0]
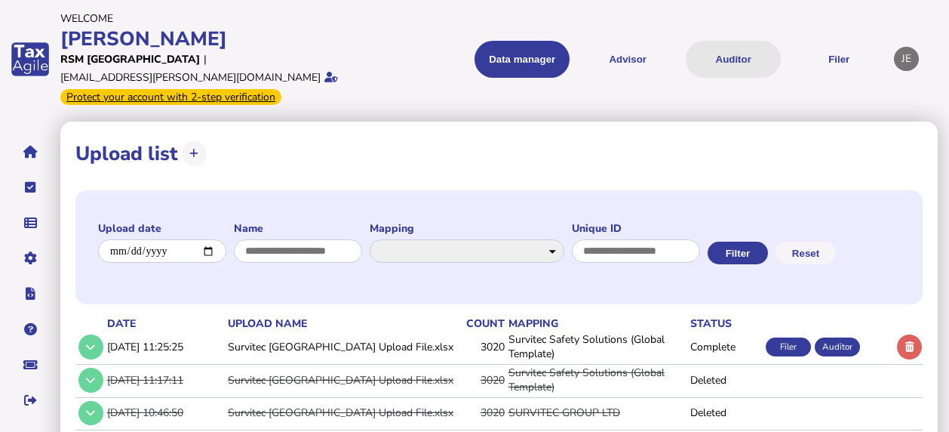
click at [738, 41] on button "Auditor" at bounding box center [733, 59] width 95 height 37
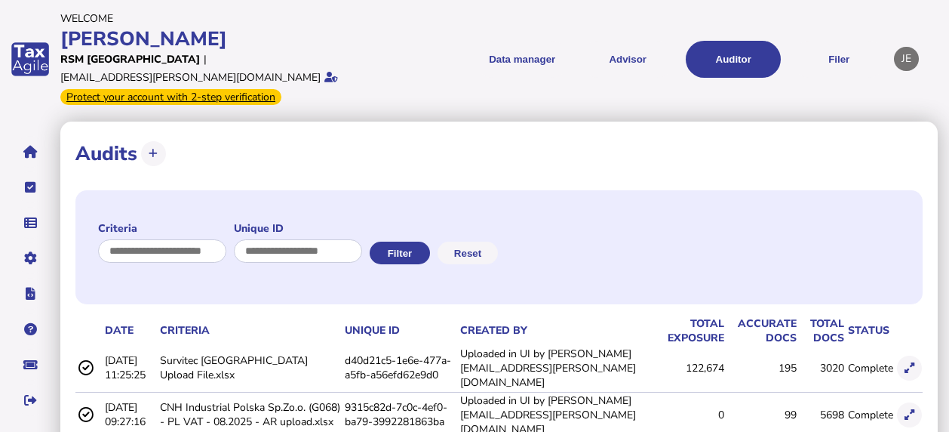
click at [233, 347] on td "Survitec [GEOGRAPHIC_DATA] Upload File.xlsx" at bounding box center [249, 368] width 185 height 45
drag, startPoint x: 917, startPoint y: 356, endPoint x: 605, endPoint y: 350, distance: 311.7
click at [605, 350] on td "Uploaded in UI by [PERSON_NAME][EMAIL_ADDRESS][PERSON_NAME][DOMAIN_NAME]" at bounding box center [555, 368] width 196 height 45
click at [911, 363] on icon at bounding box center [910, 368] width 10 height 10
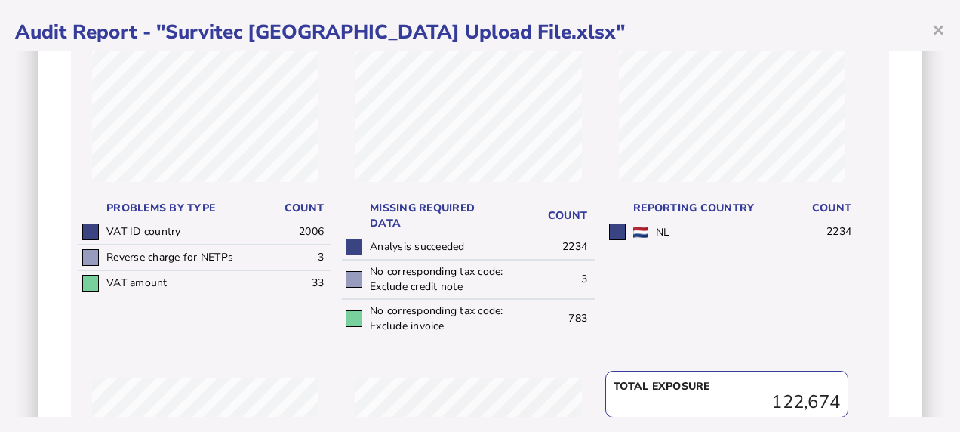
scroll to position [255, 0]
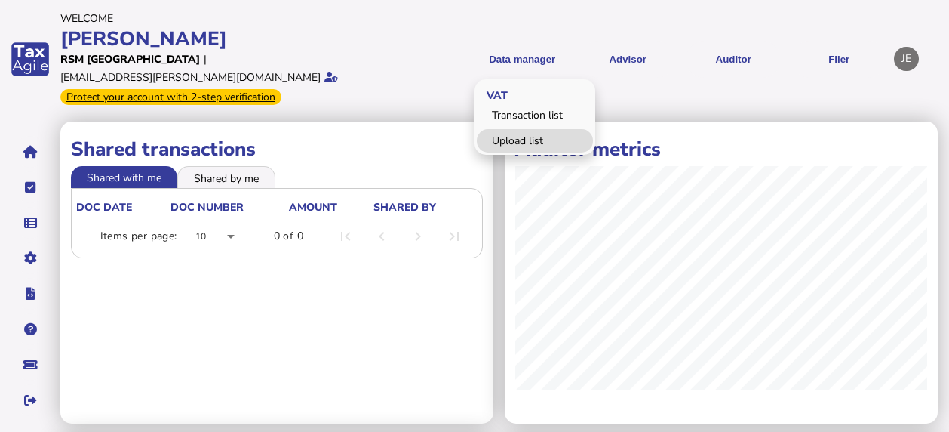
click at [529, 131] on link "Upload list" at bounding box center [535, 140] width 116 height 23
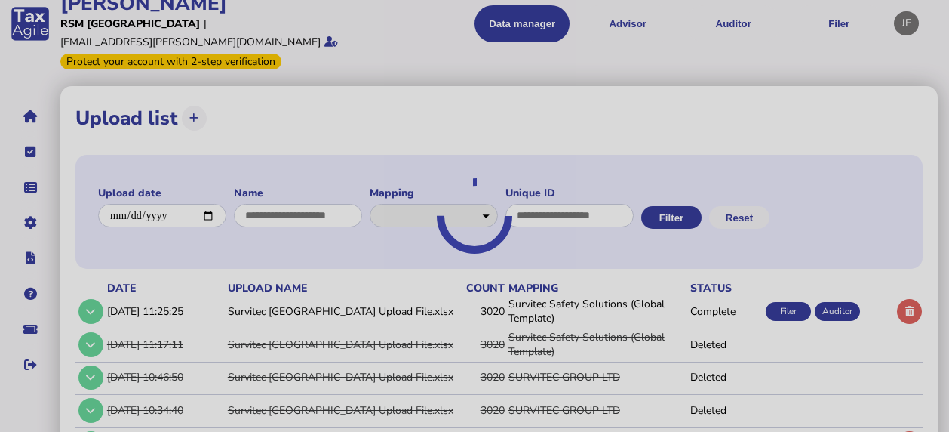
select select "**********"
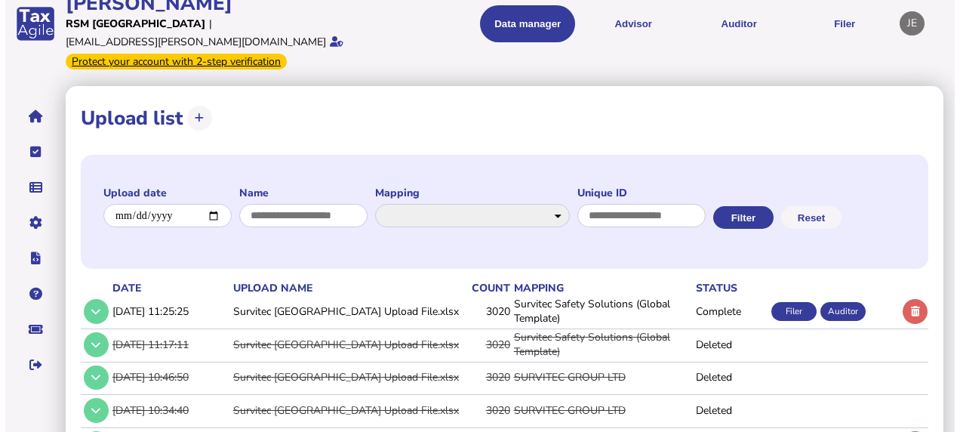
scroll to position [54, 0]
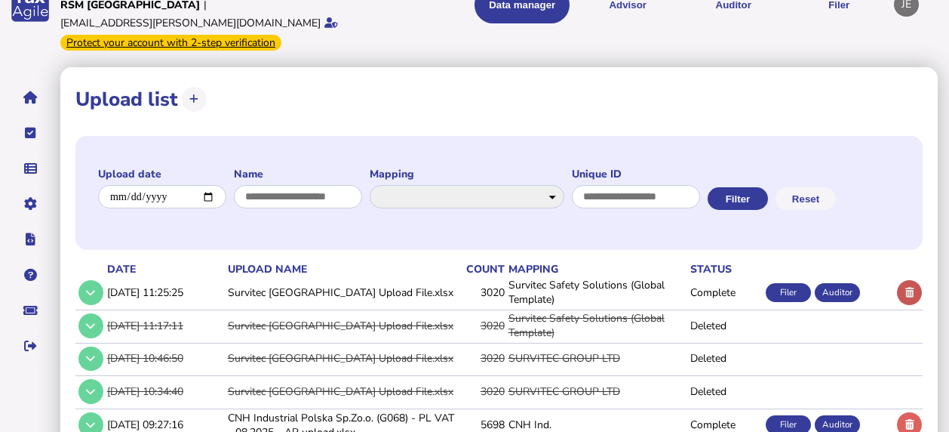
click at [903, 305] on button at bounding box center [909, 292] width 25 height 25
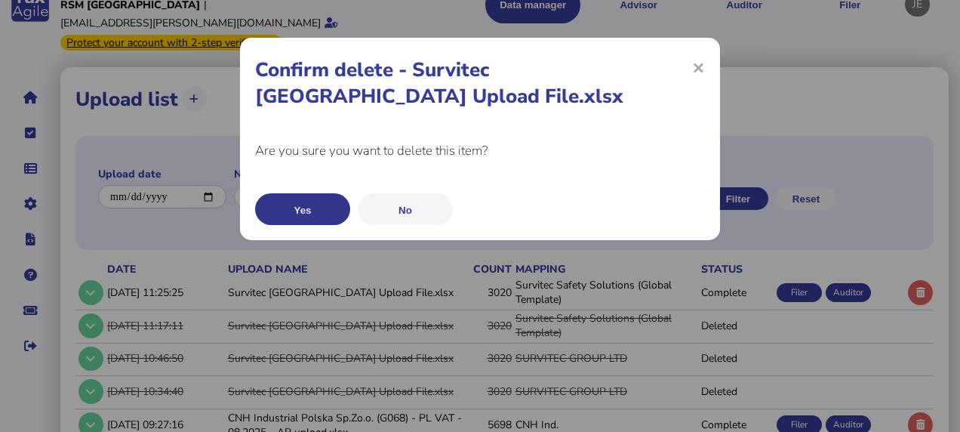
click at [318, 222] on button "Yes" at bounding box center [302, 209] width 95 height 32
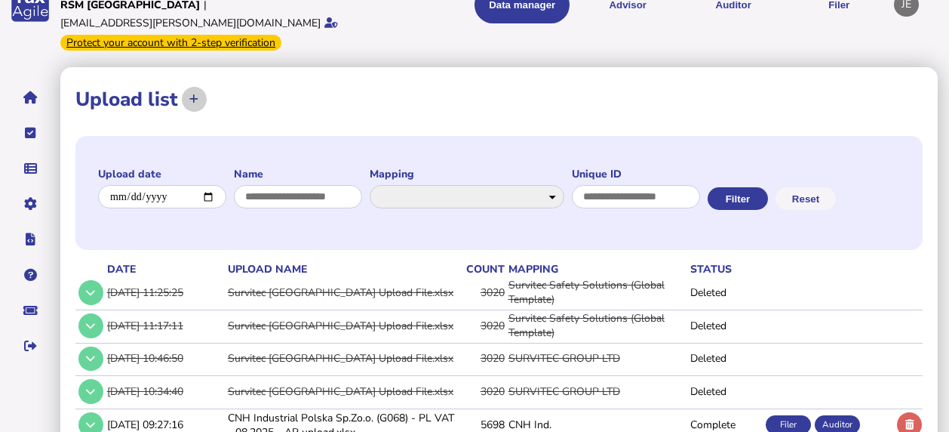
click at [191, 94] on icon at bounding box center [193, 99] width 9 height 10
select select "**********"
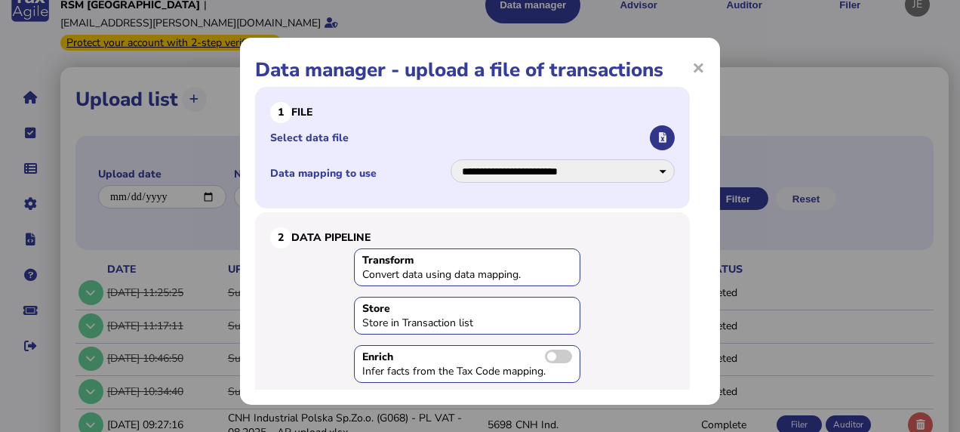
click at [650, 136] on button "button" at bounding box center [662, 137] width 25 height 25
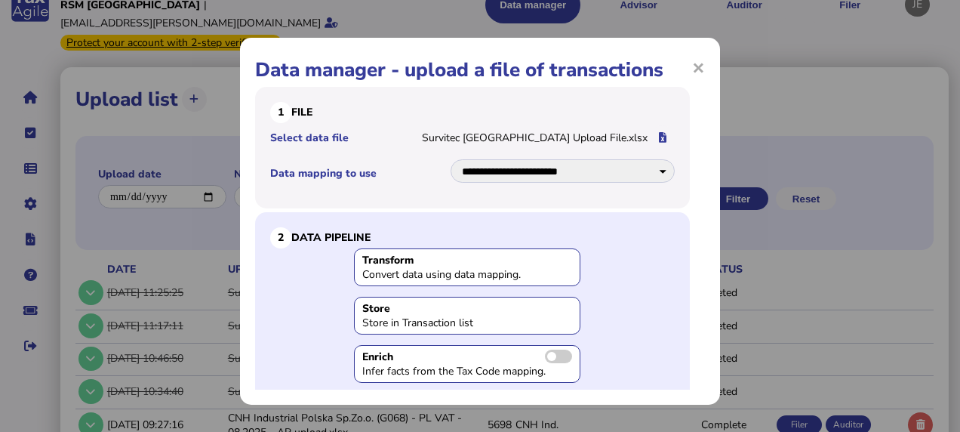
scroll to position [166, 0]
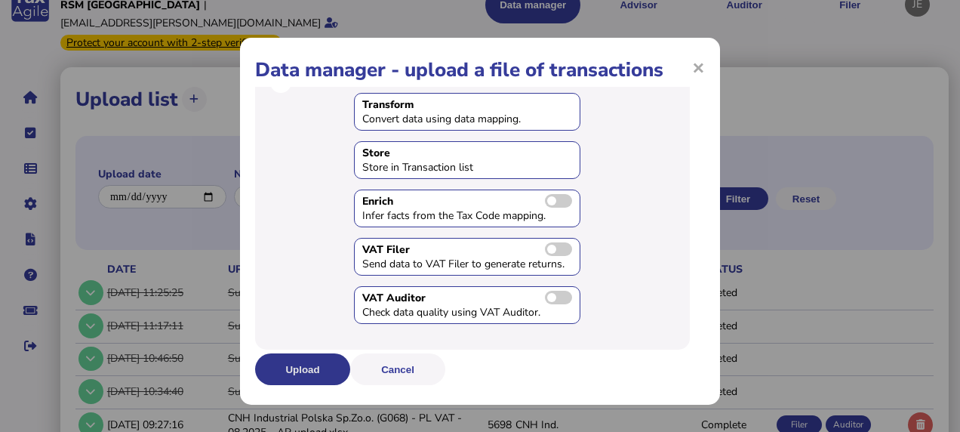
click at [289, 371] on button "Upload" at bounding box center [302, 369] width 95 height 32
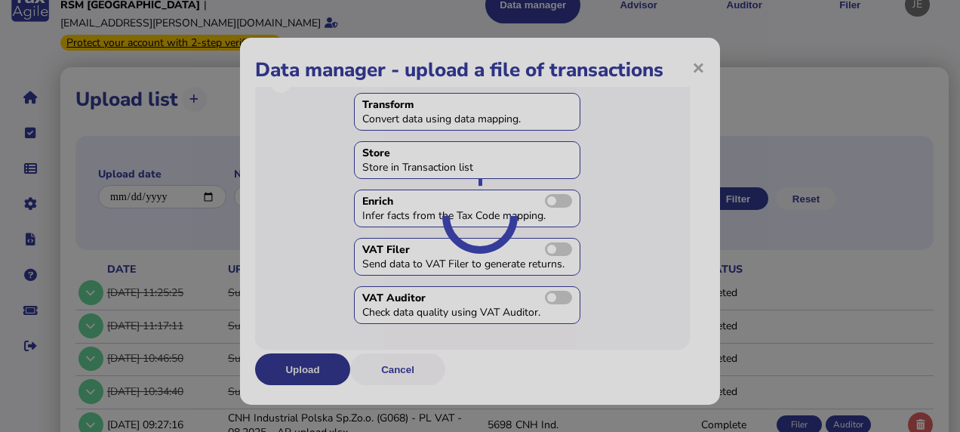
scroll to position [0, 0]
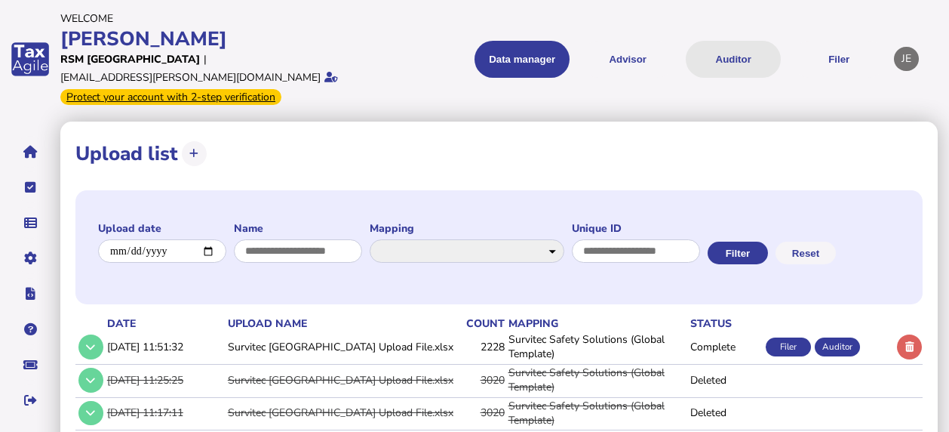
click at [718, 57] on button "Auditor" at bounding box center [733, 59] width 95 height 37
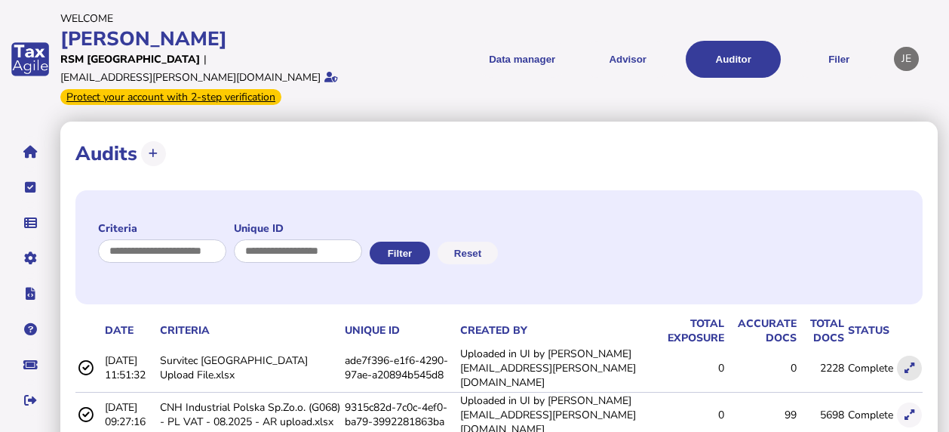
click at [917, 355] on button at bounding box center [909, 367] width 25 height 25
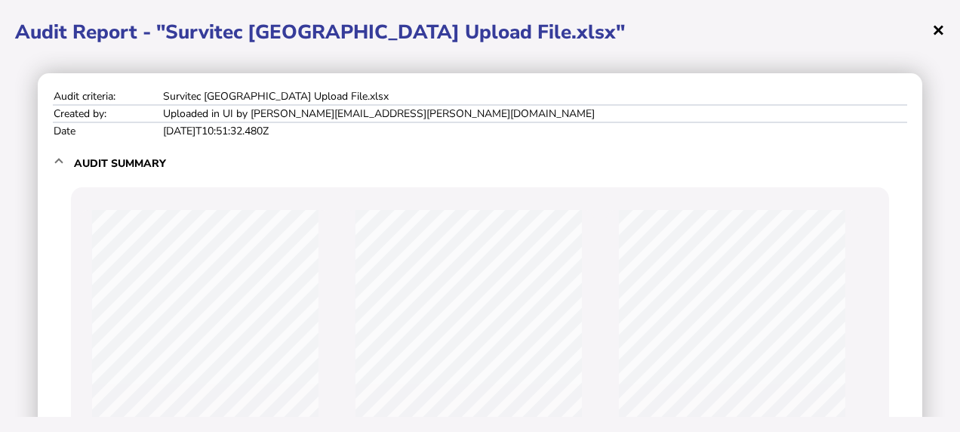
click at [942, 26] on span "×" at bounding box center [938, 29] width 13 height 29
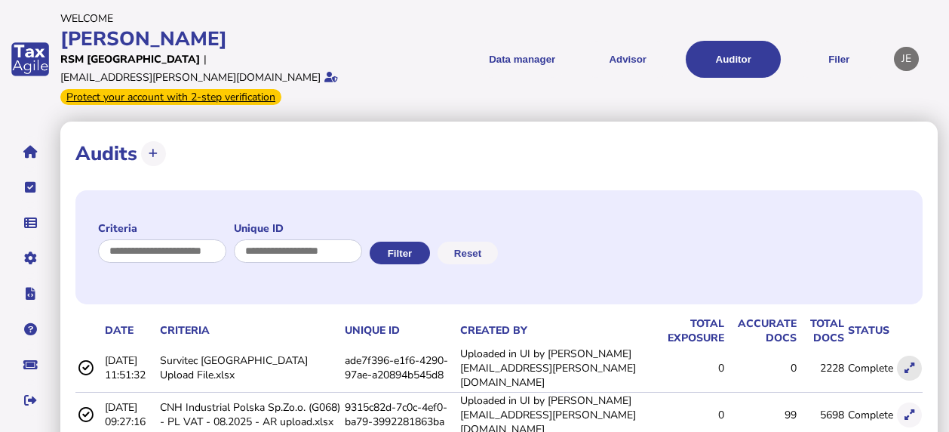
click at [907, 363] on icon at bounding box center [910, 368] width 10 height 10
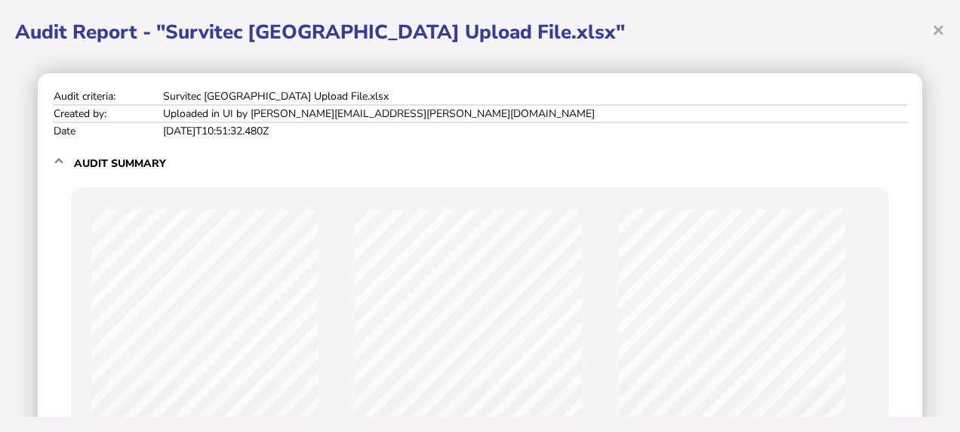
scroll to position [387, 0]
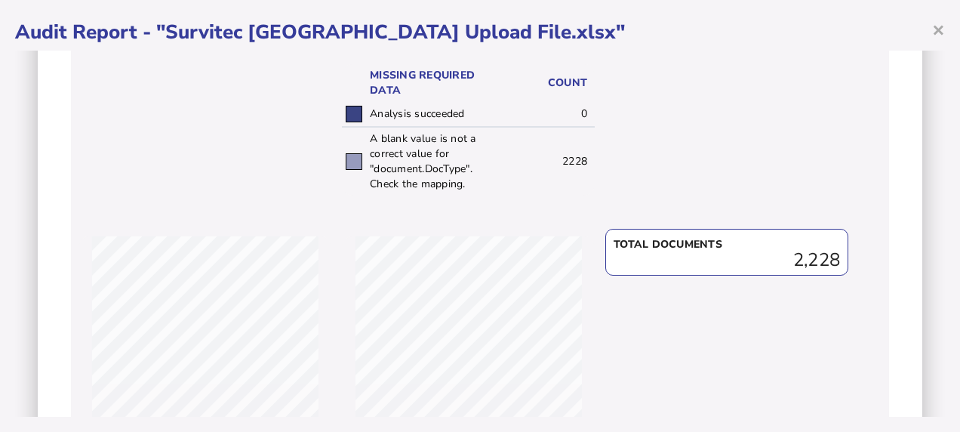
drag, startPoint x: 365, startPoint y: 137, endPoint x: 466, endPoint y: 187, distance: 112.4
click at [466, 187] on td "A blank value is not a correct value for "document.DocType". Check the mapping." at bounding box center [437, 161] width 142 height 69
copy td "A blank value is not a correct value for "document.DocType". Check the mapping."
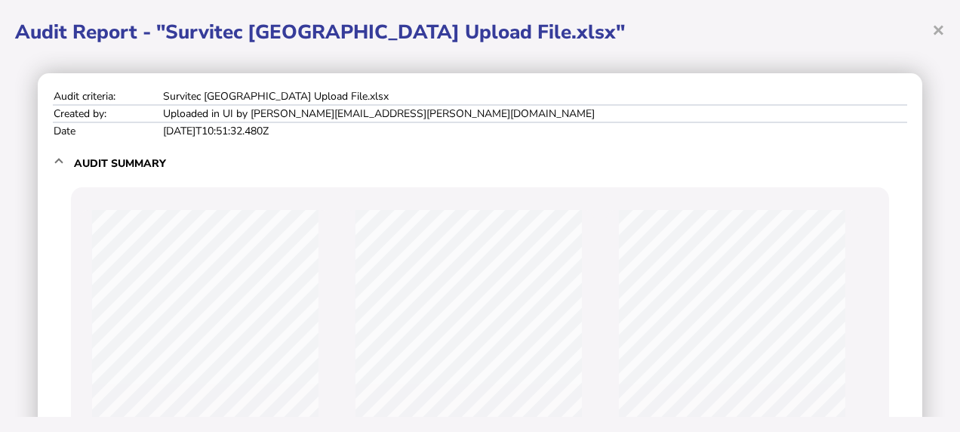
click at [931, 27] on h1 "Audit Report - "Survitec [GEOGRAPHIC_DATA] Upload File.xlsx"" at bounding box center [480, 32] width 930 height 26
click at [939, 29] on span "×" at bounding box center [938, 29] width 13 height 29
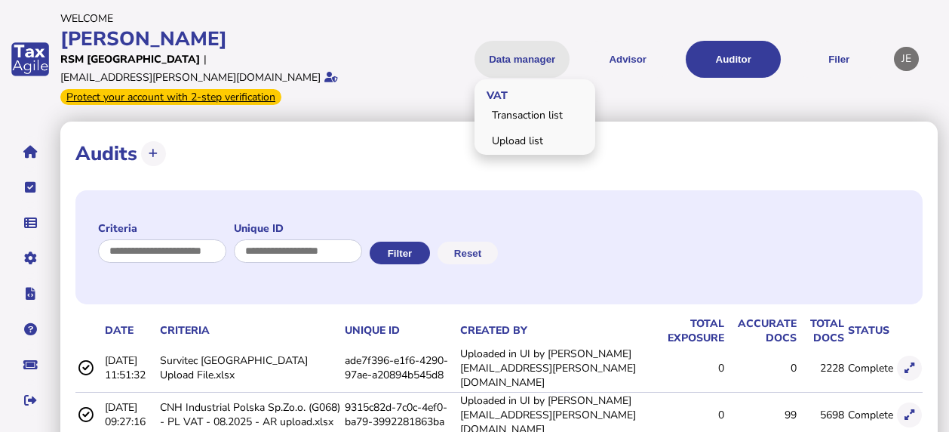
click at [540, 48] on button "Data manager" at bounding box center [522, 59] width 95 height 37
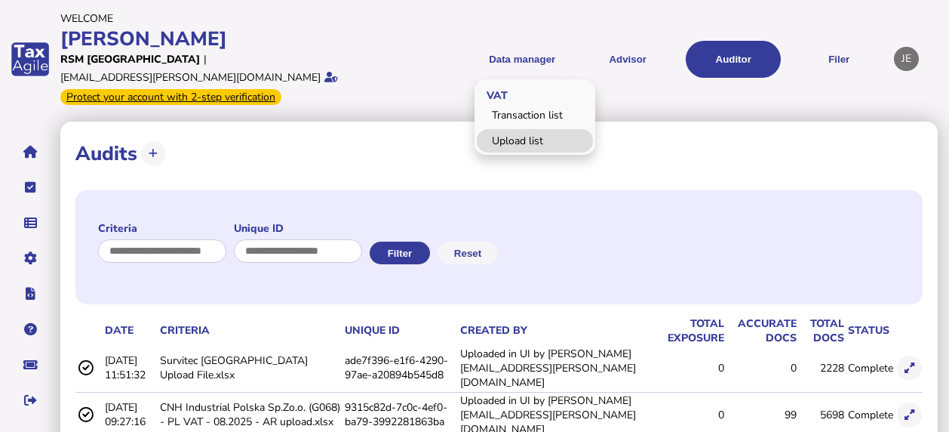
click at [521, 133] on link "Upload list" at bounding box center [535, 140] width 116 height 23
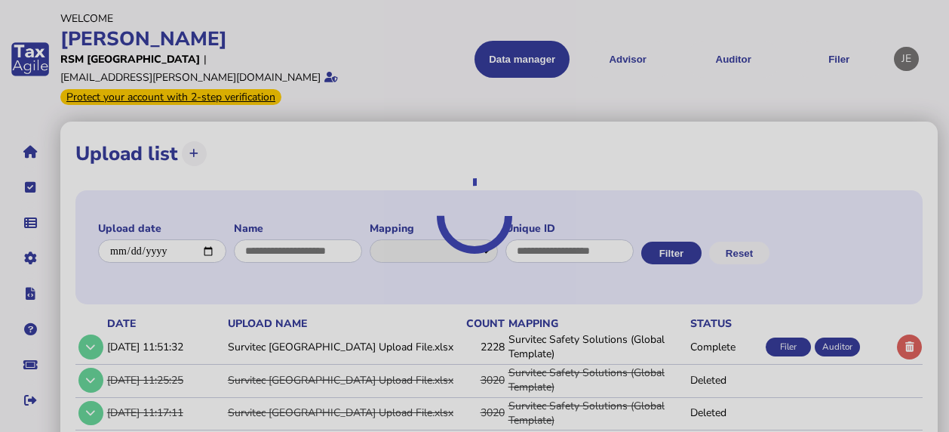
select select "**********"
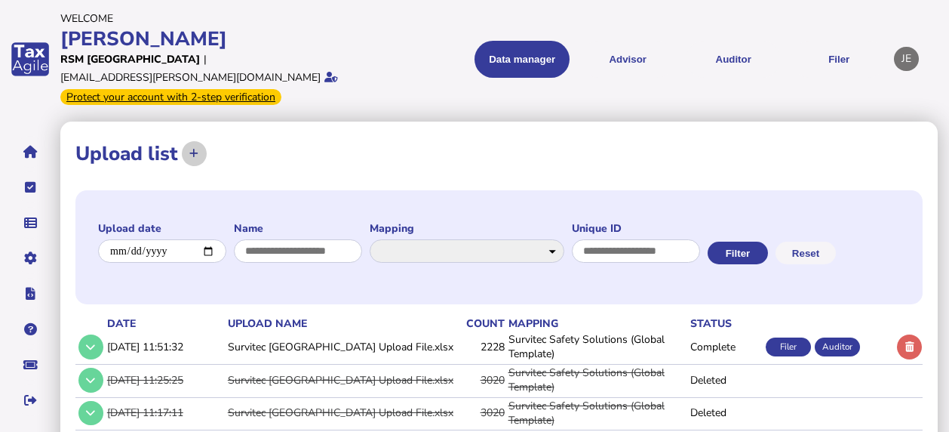
click at [190, 149] on icon at bounding box center [193, 154] width 9 height 10
select select "**********"
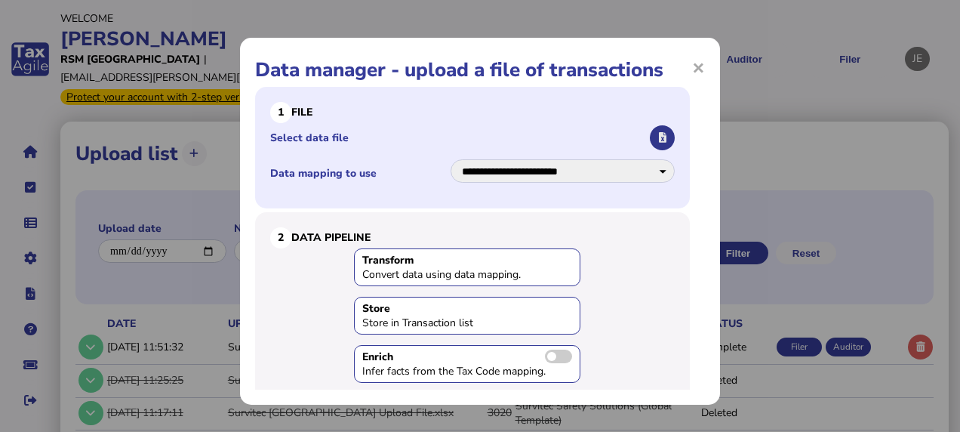
click at [659, 137] on icon "button" at bounding box center [663, 138] width 8 height 10
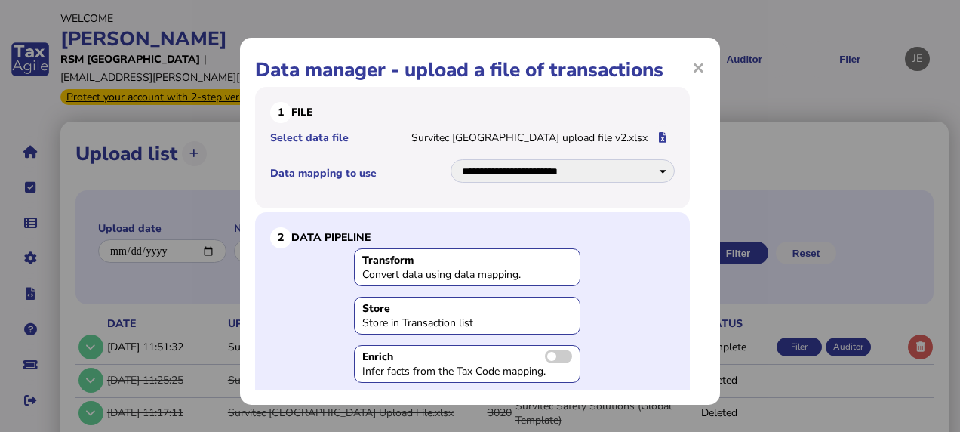
scroll to position [166, 0]
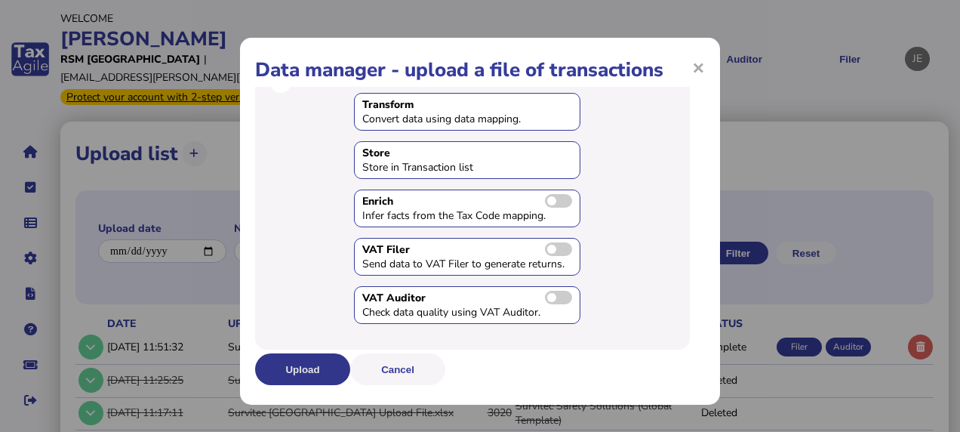
click at [296, 382] on button "Upload" at bounding box center [302, 369] width 95 height 32
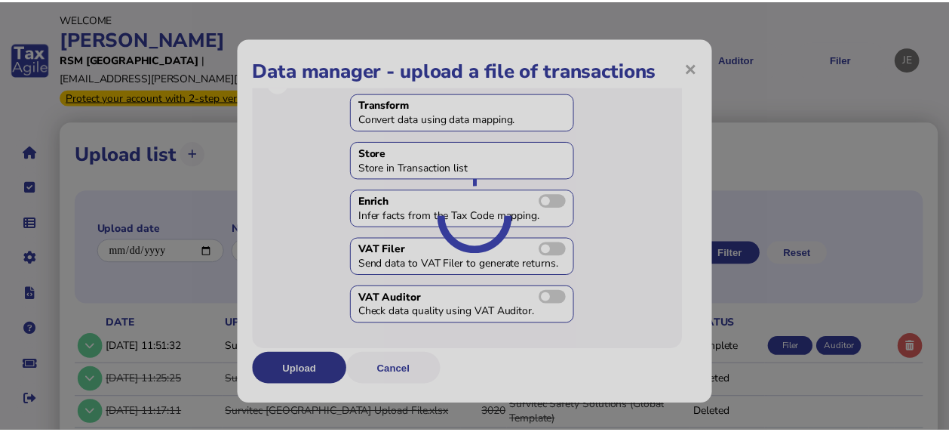
scroll to position [0, 0]
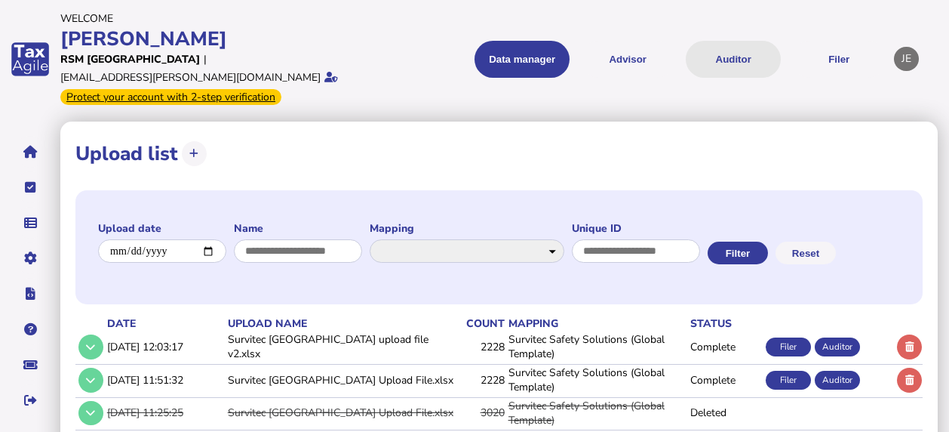
click at [735, 46] on button "Auditor" at bounding box center [733, 59] width 95 height 37
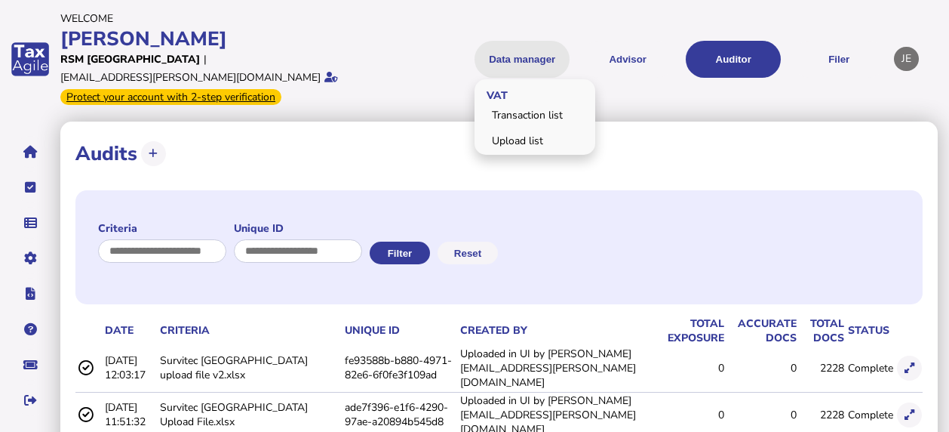
click at [501, 57] on button "Data manager" at bounding box center [522, 59] width 95 height 37
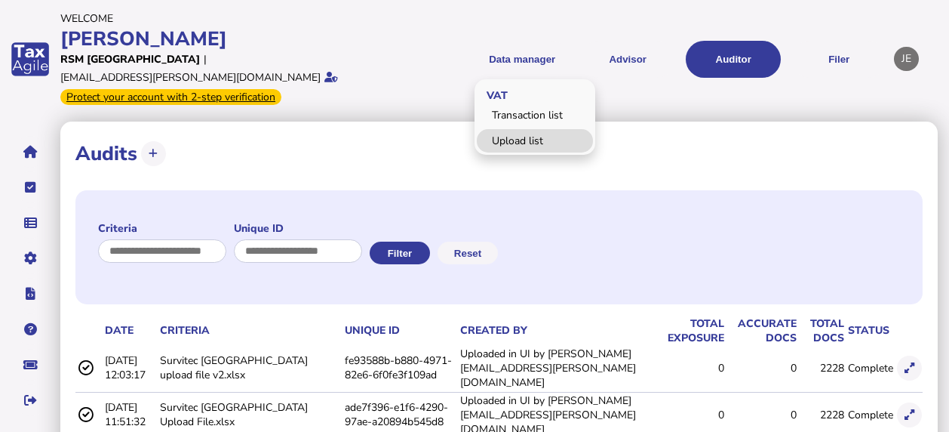
click at [514, 129] on link "Upload list" at bounding box center [535, 140] width 116 height 23
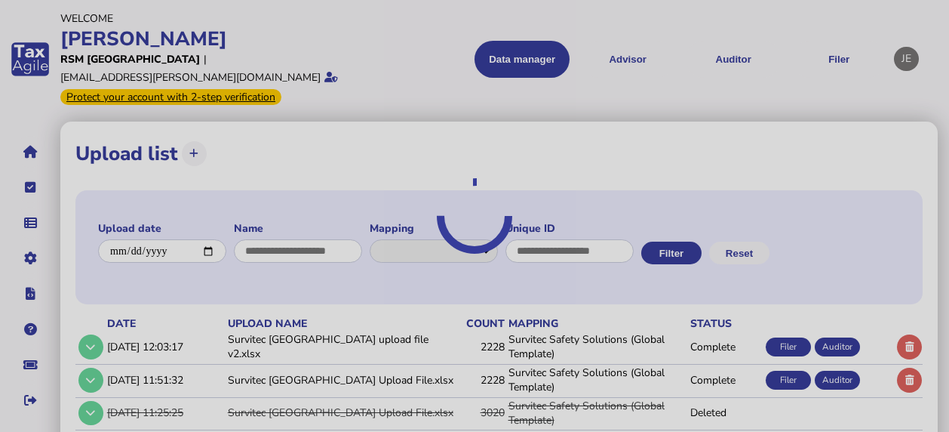
select select "**********"
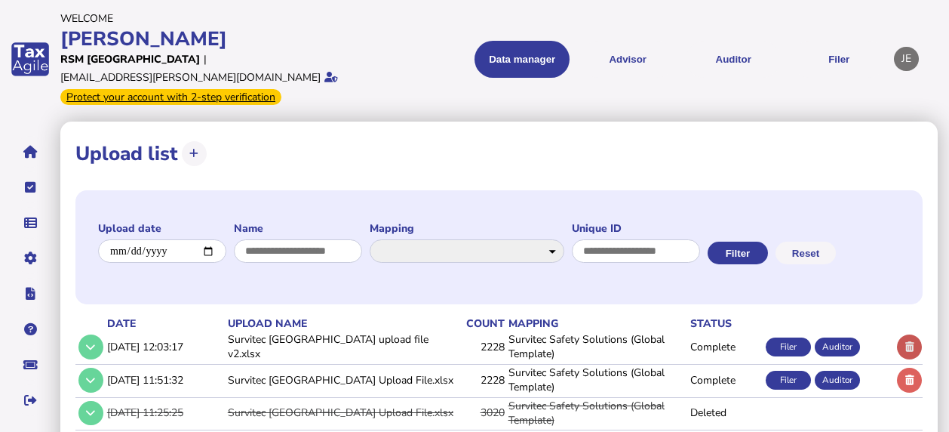
click at [913, 352] on icon at bounding box center [909, 347] width 9 height 10
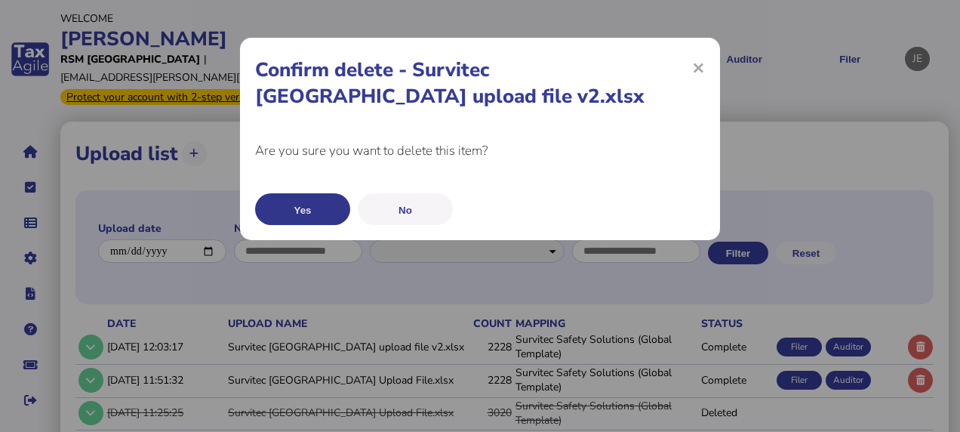
click at [330, 216] on button "Yes" at bounding box center [302, 209] width 95 height 32
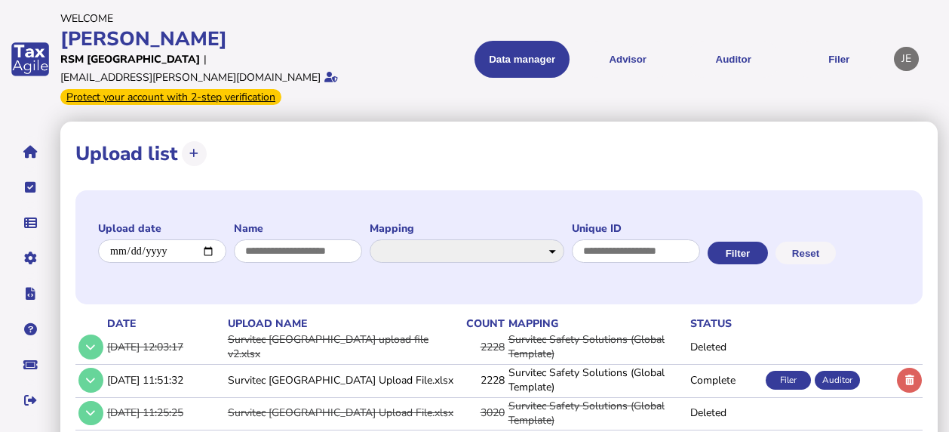
click at [520, 270] on div "**********" at bounding box center [498, 247] width 847 height 114
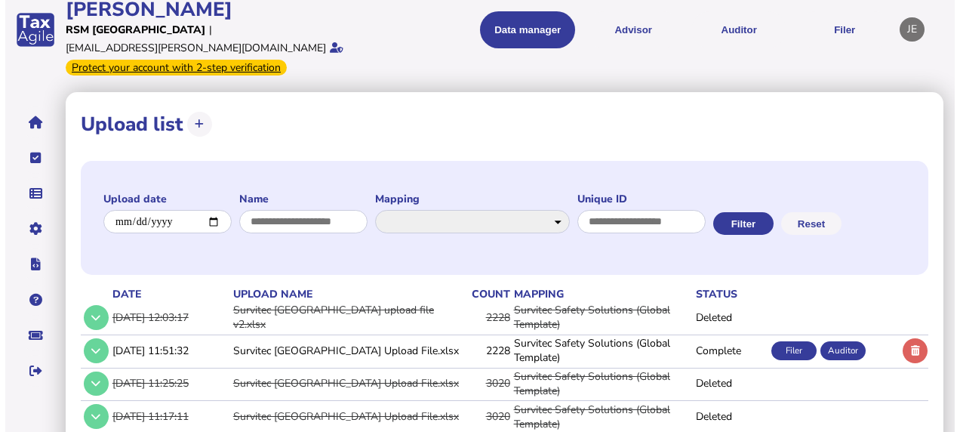
scroll to position [29, 0]
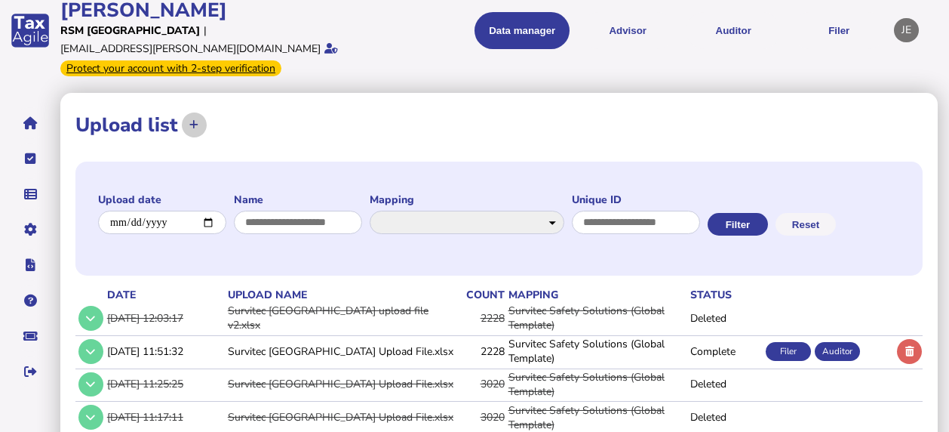
click at [189, 120] on icon at bounding box center [193, 125] width 9 height 10
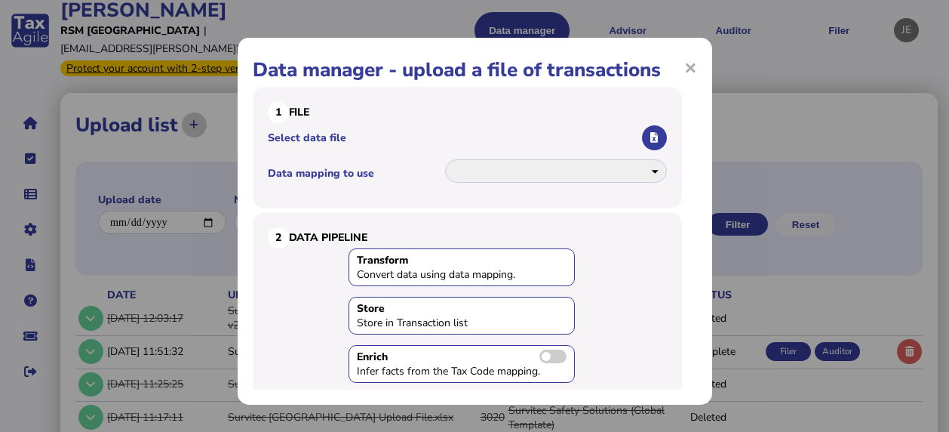
select select "**********"
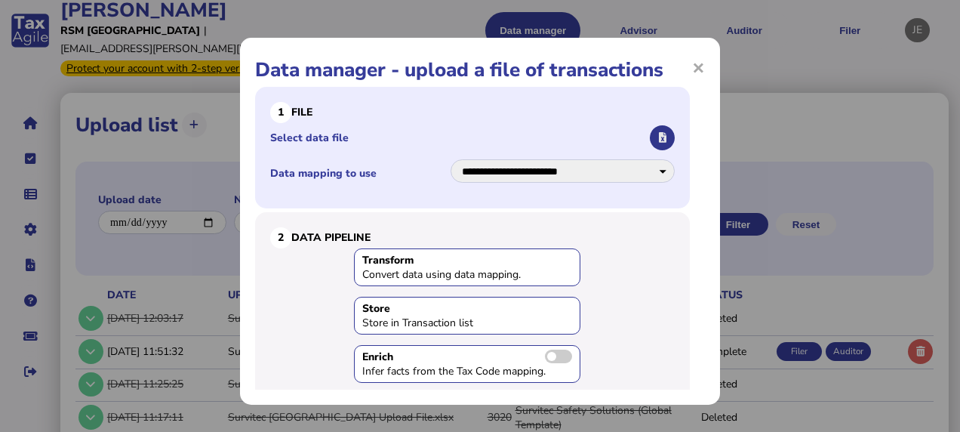
click at [650, 138] on button "button" at bounding box center [662, 137] width 25 height 25
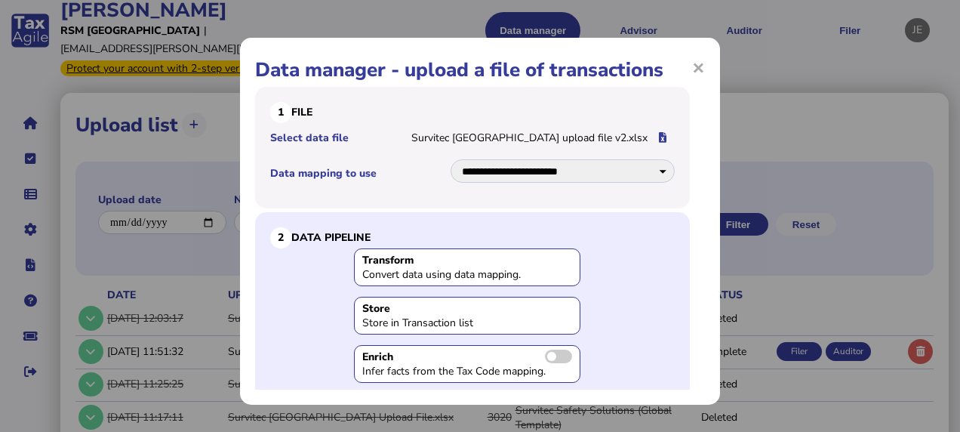
scroll to position [166, 0]
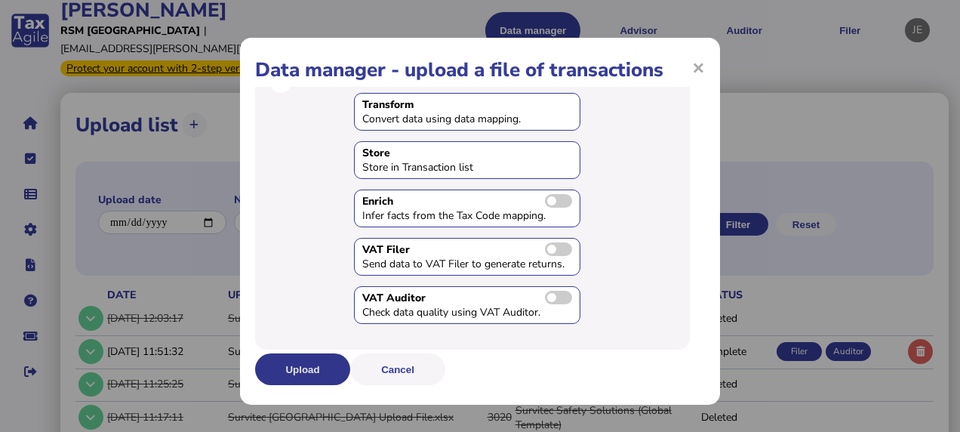
click at [308, 376] on button "Upload" at bounding box center [302, 369] width 95 height 32
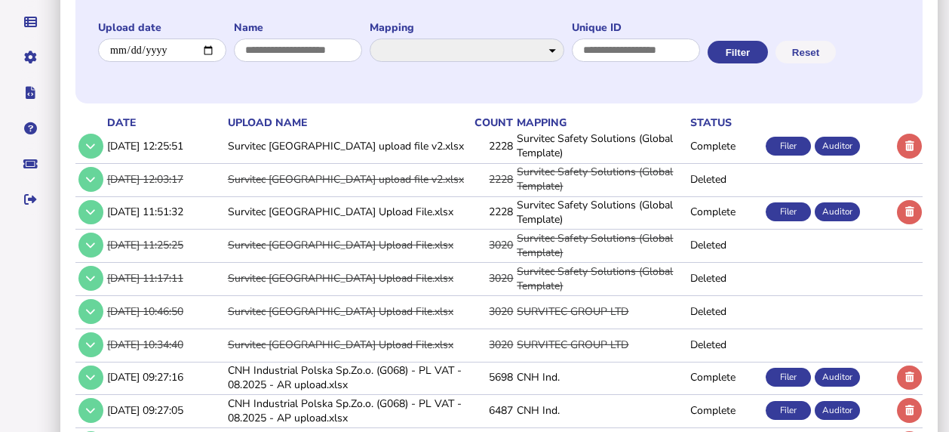
scroll to position [0, 0]
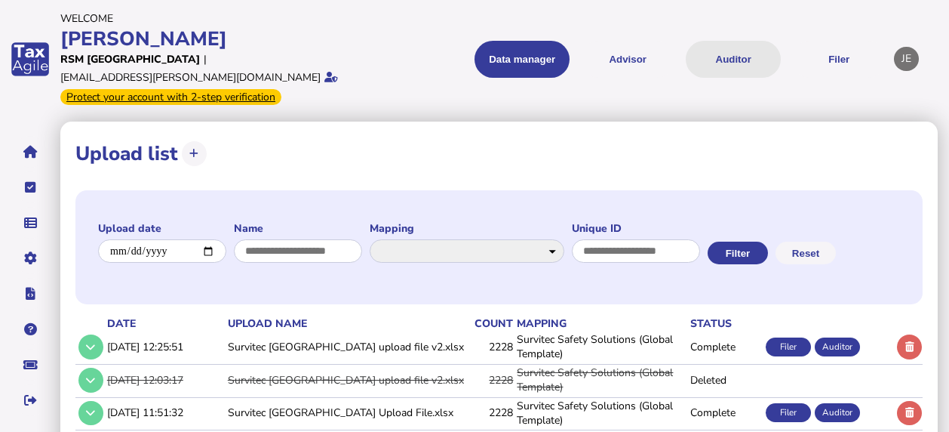
click at [721, 57] on button "Auditor" at bounding box center [733, 59] width 95 height 37
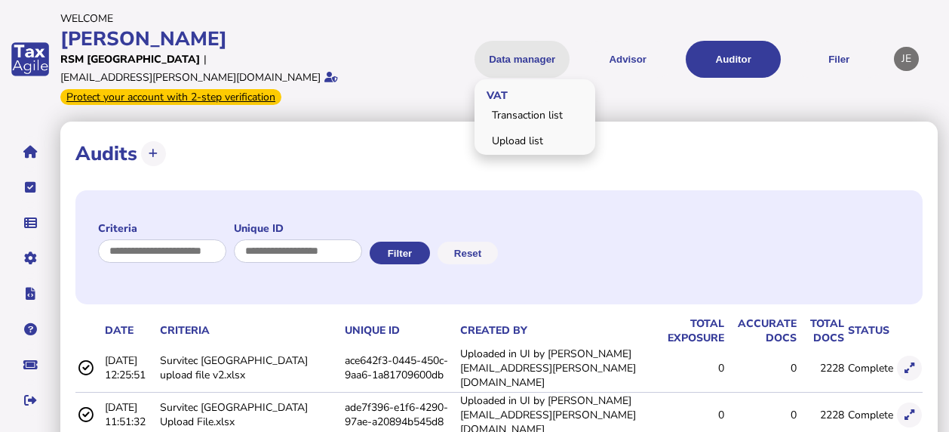
click at [549, 44] on button "Data manager" at bounding box center [522, 59] width 95 height 37
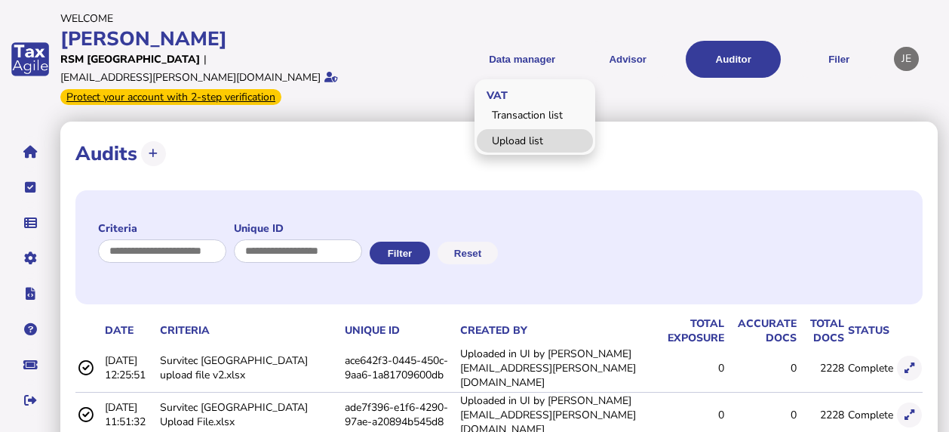
click at [524, 135] on link "Upload list" at bounding box center [535, 140] width 116 height 23
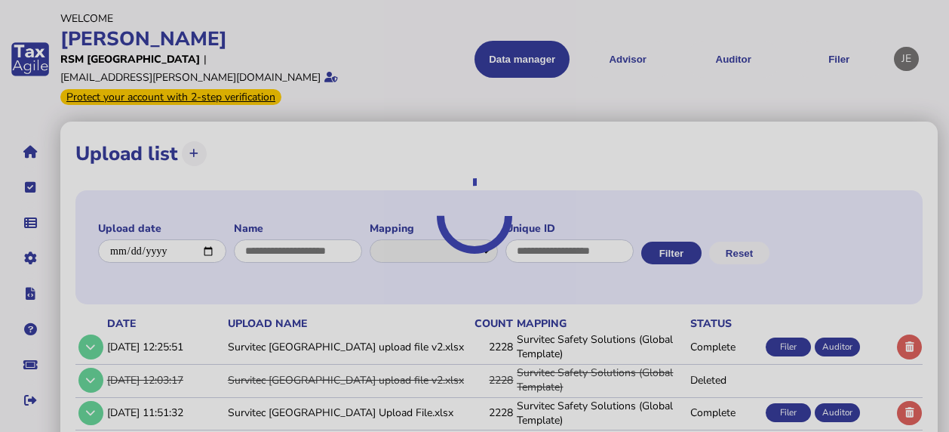
select select "**********"
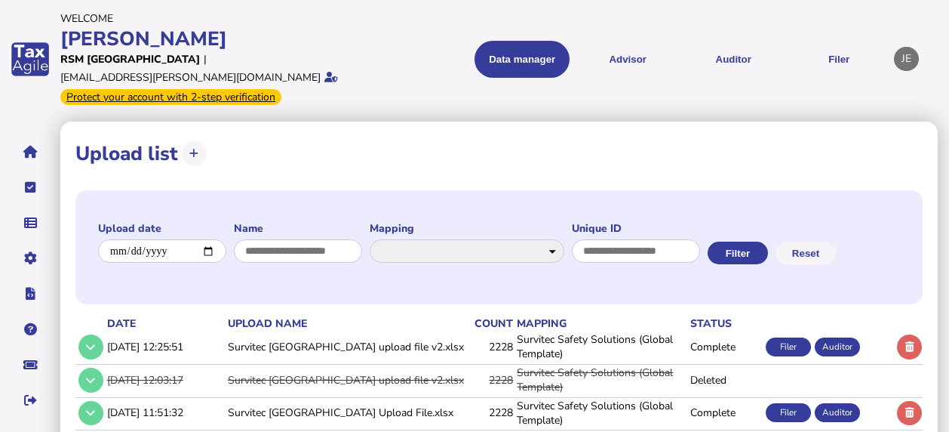
click at [911, 304] on div "**********" at bounding box center [498, 247] width 847 height 114
click at [911, 359] on button at bounding box center [909, 346] width 25 height 25
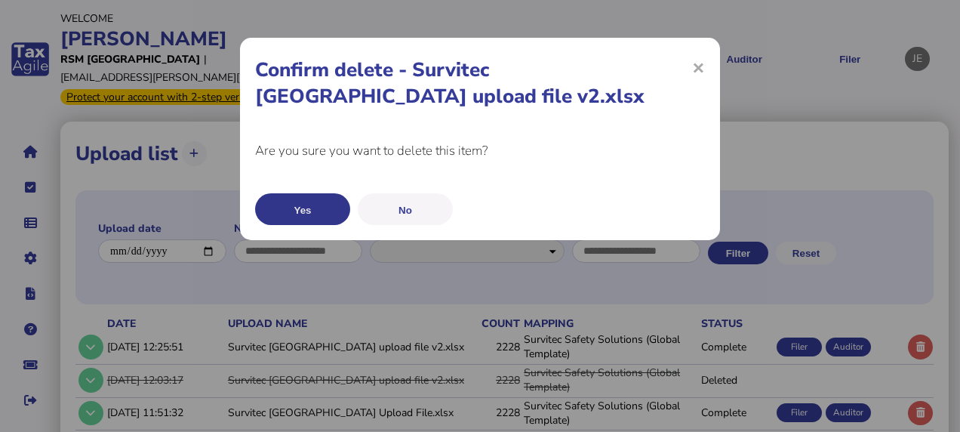
click at [324, 217] on button "Yes" at bounding box center [302, 209] width 95 height 32
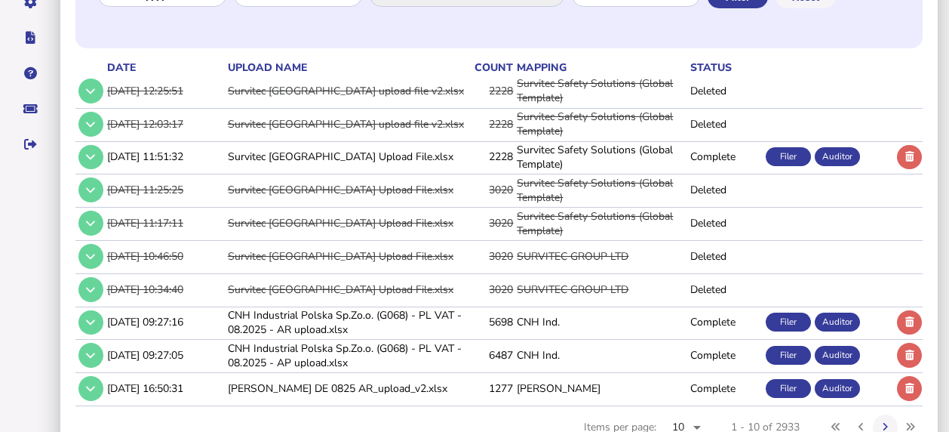
scroll to position [261, 0]
